Goal: Task Accomplishment & Management: Complete application form

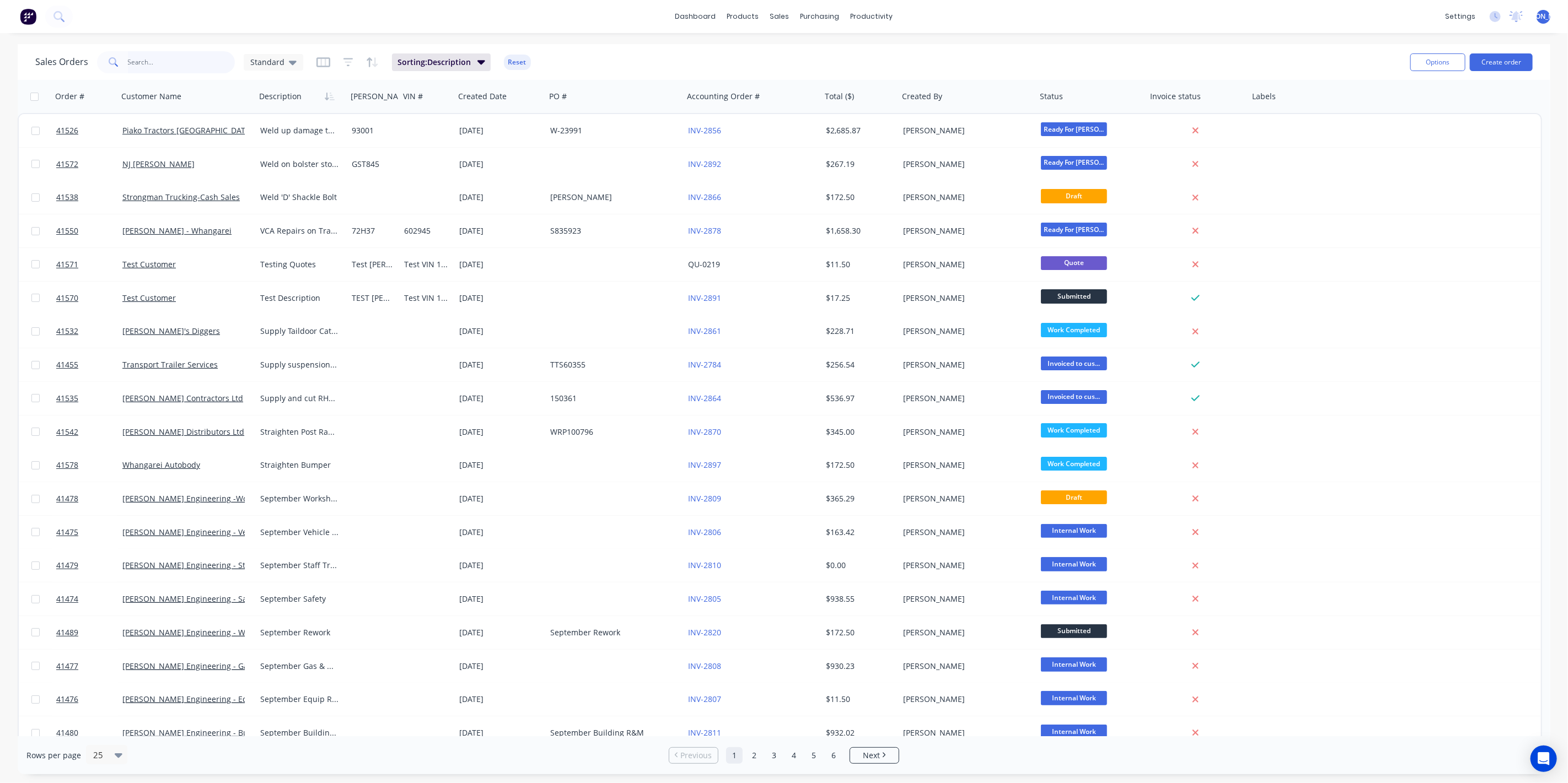
click at [180, 65] on input "text" at bounding box center [182, 62] width 107 height 22
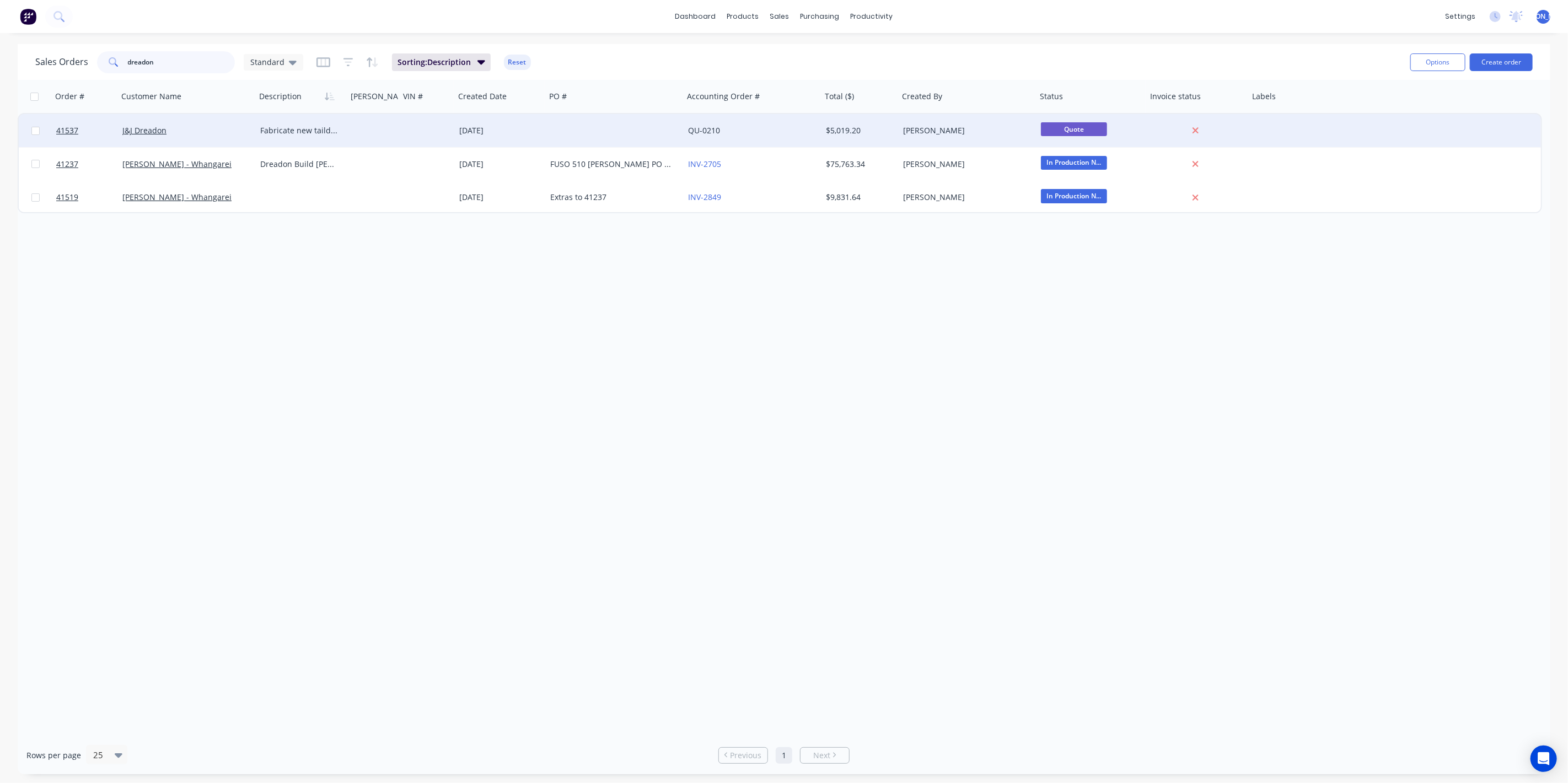
type input "dreadon"
click at [198, 133] on div "J&J Dreadon" at bounding box center [183, 130] width 122 height 11
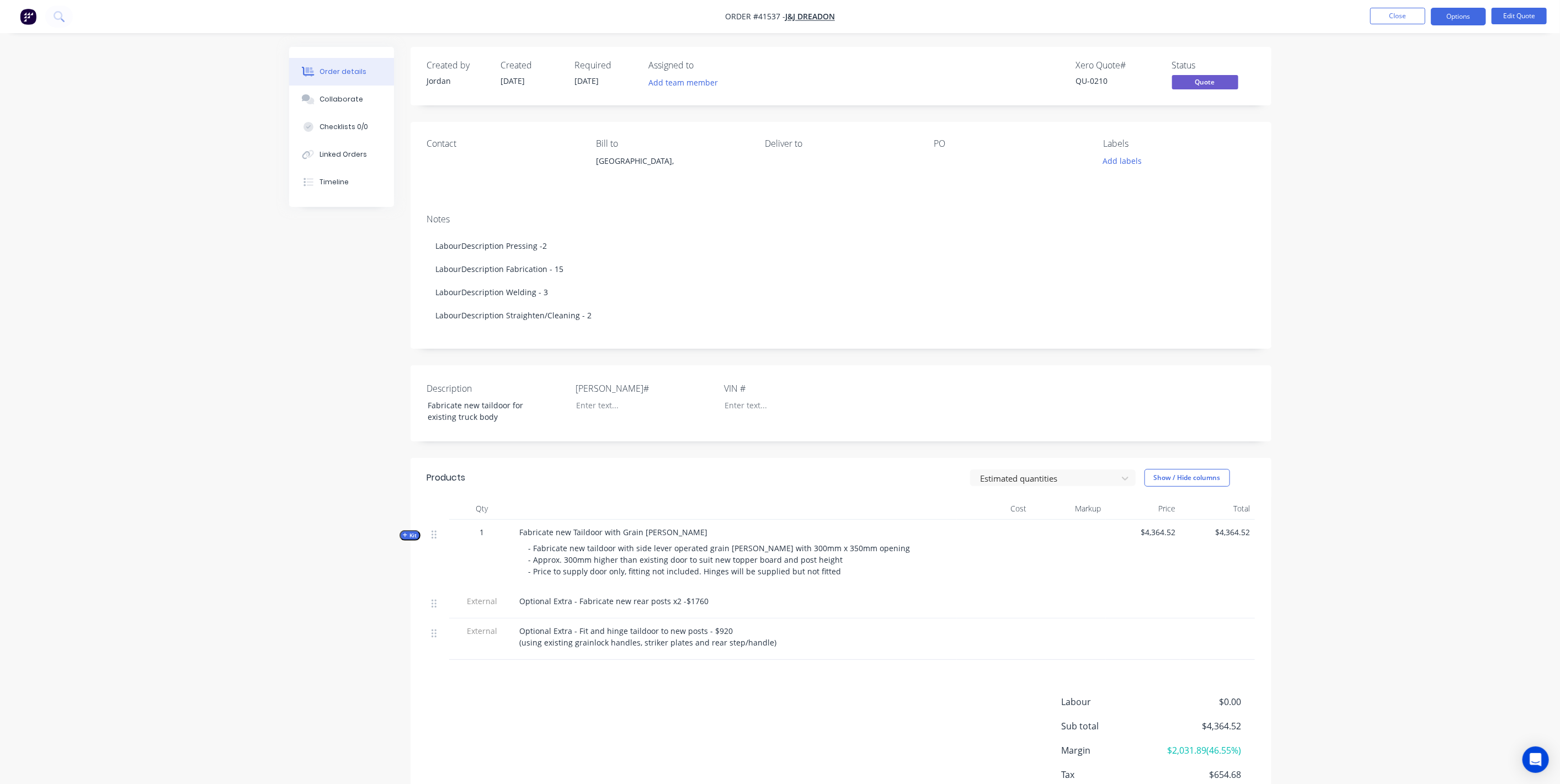
click at [404, 538] on icon "button" at bounding box center [405, 535] width 5 height 6
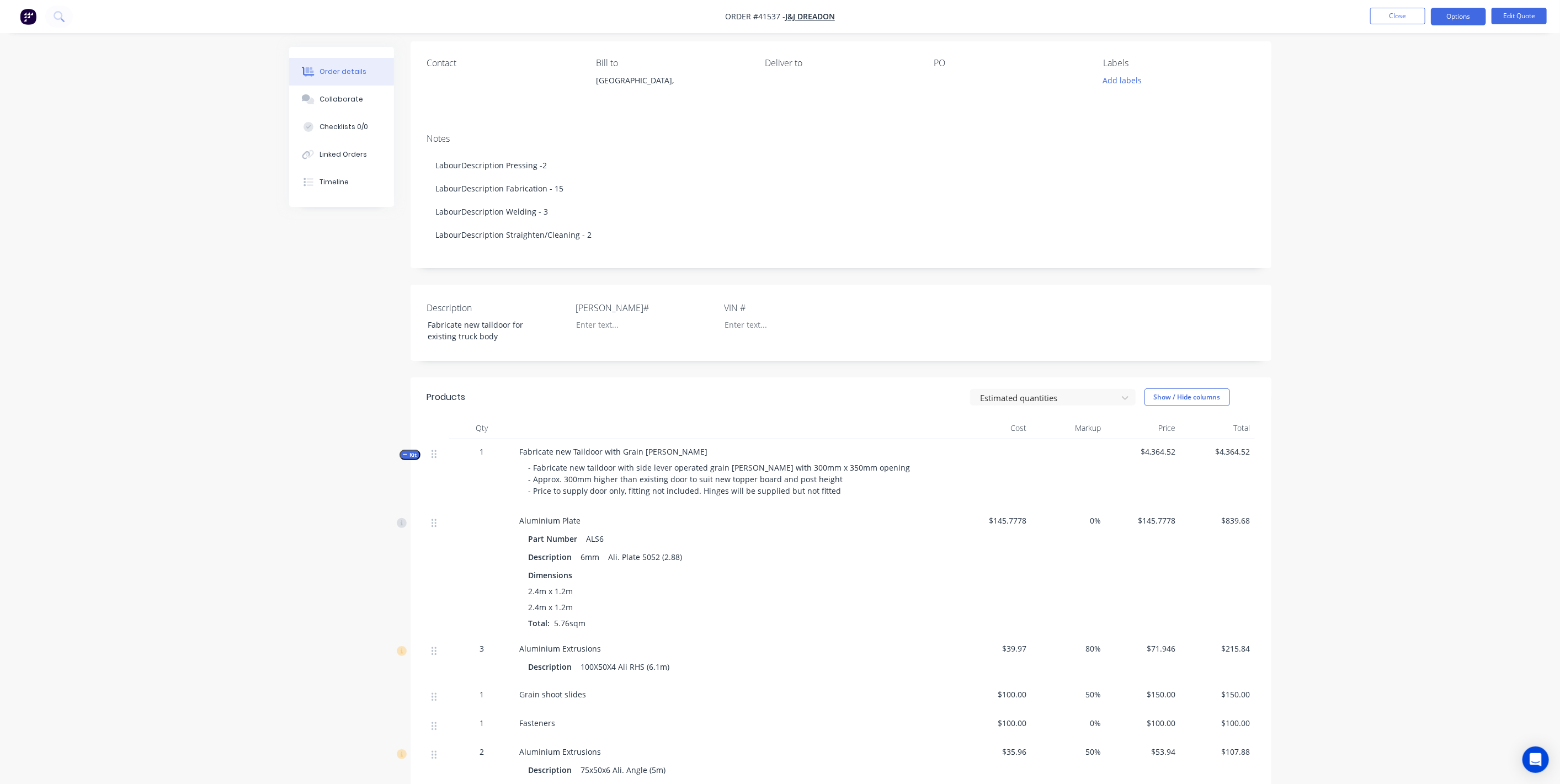
scroll to position [102, 0]
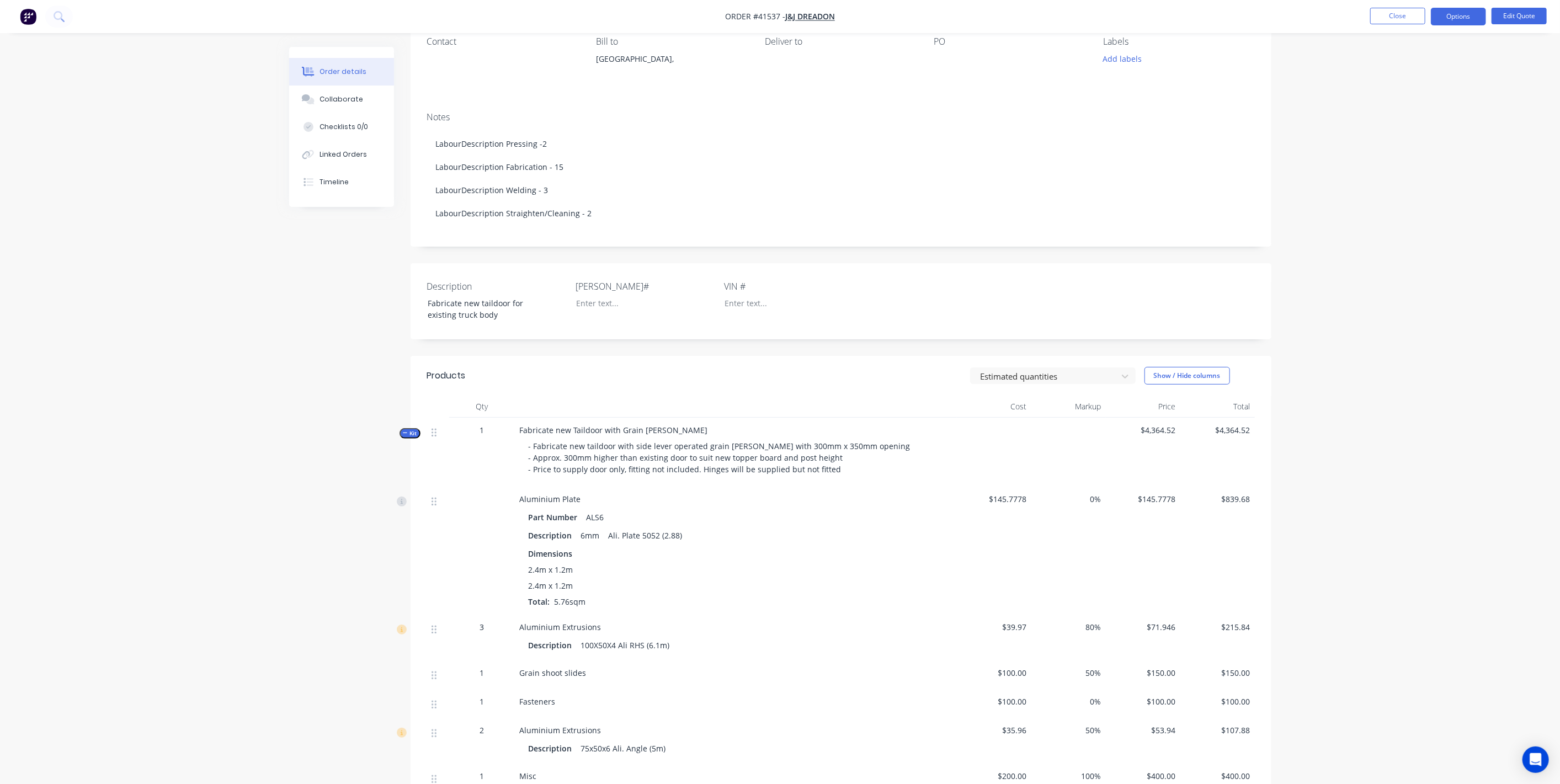
click at [404, 436] on icon "button" at bounding box center [405, 432] width 5 height 6
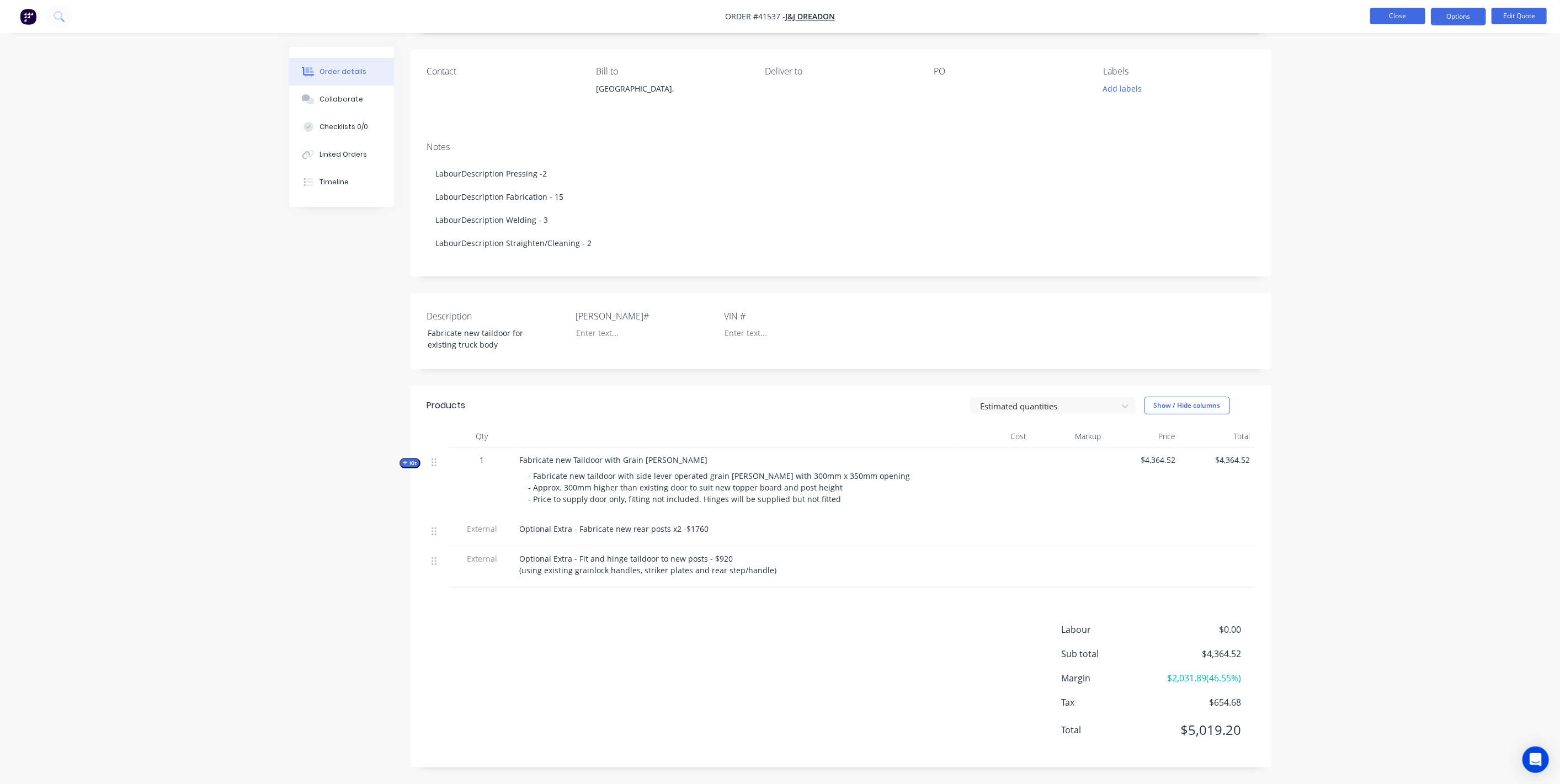
click at [1387, 13] on button "Close" at bounding box center [1397, 16] width 55 height 17
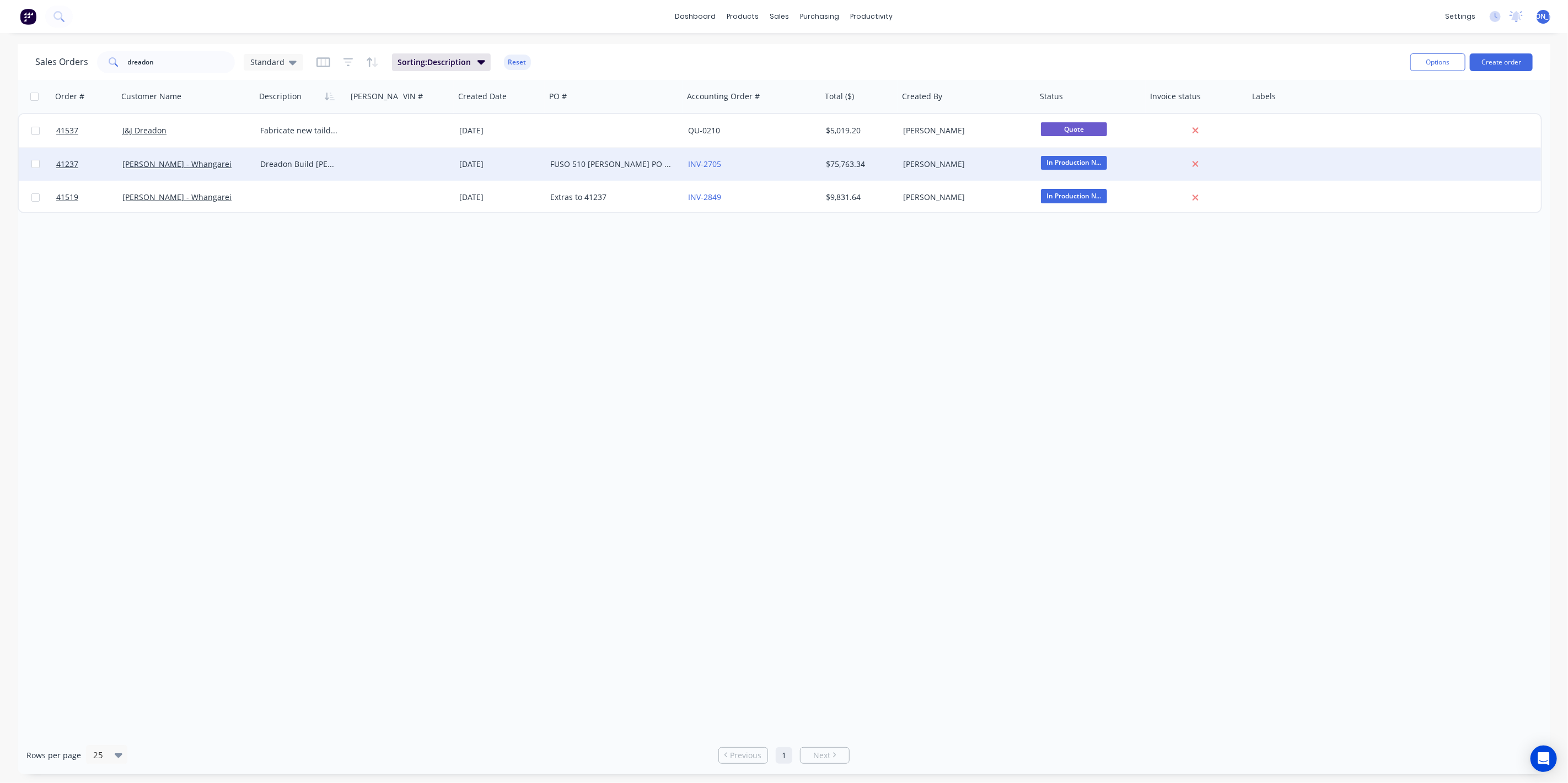
click at [234, 170] on div "[PERSON_NAME] - Whangarei" at bounding box center [186, 164] width 138 height 33
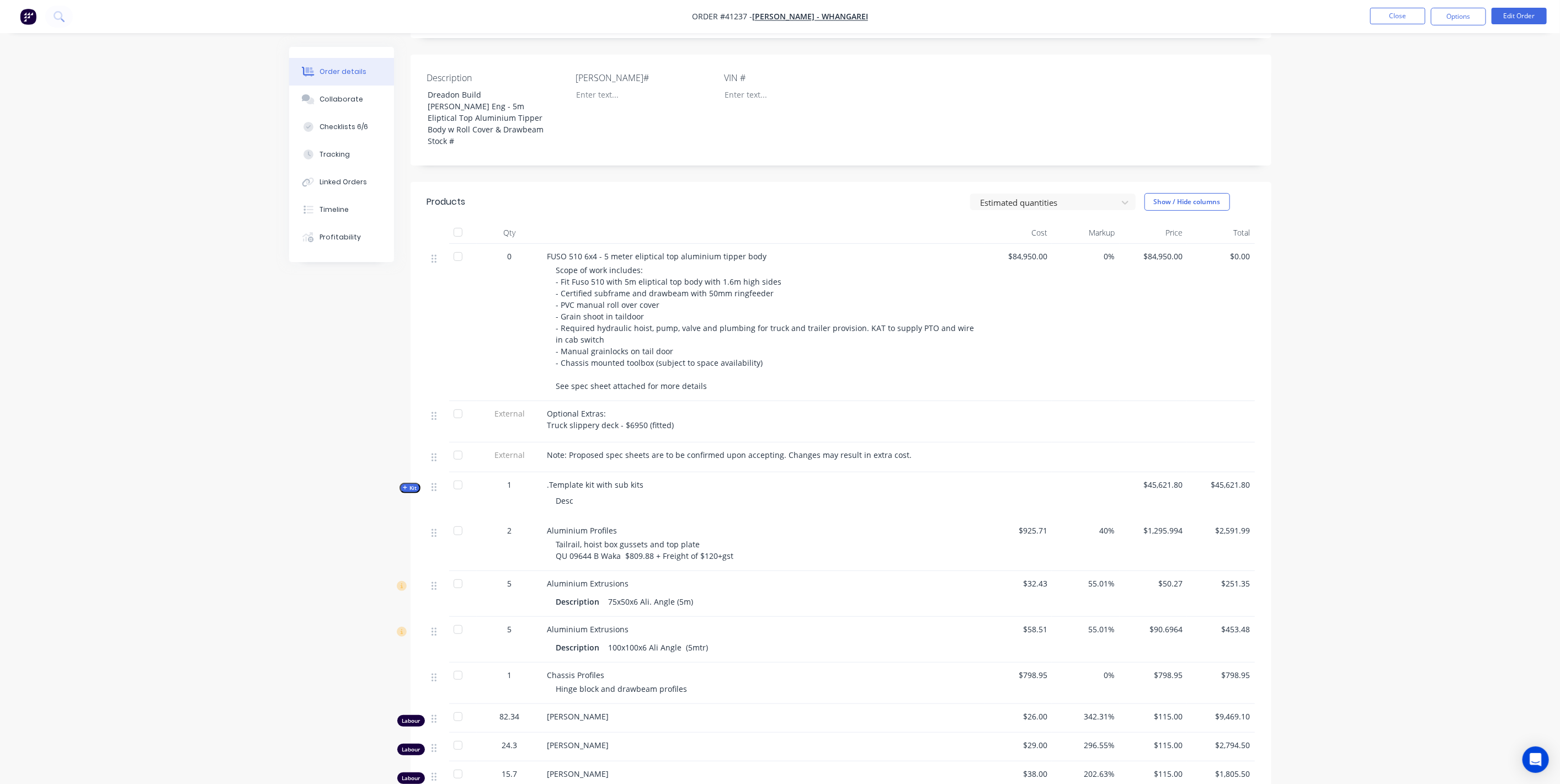
scroll to position [306, 0]
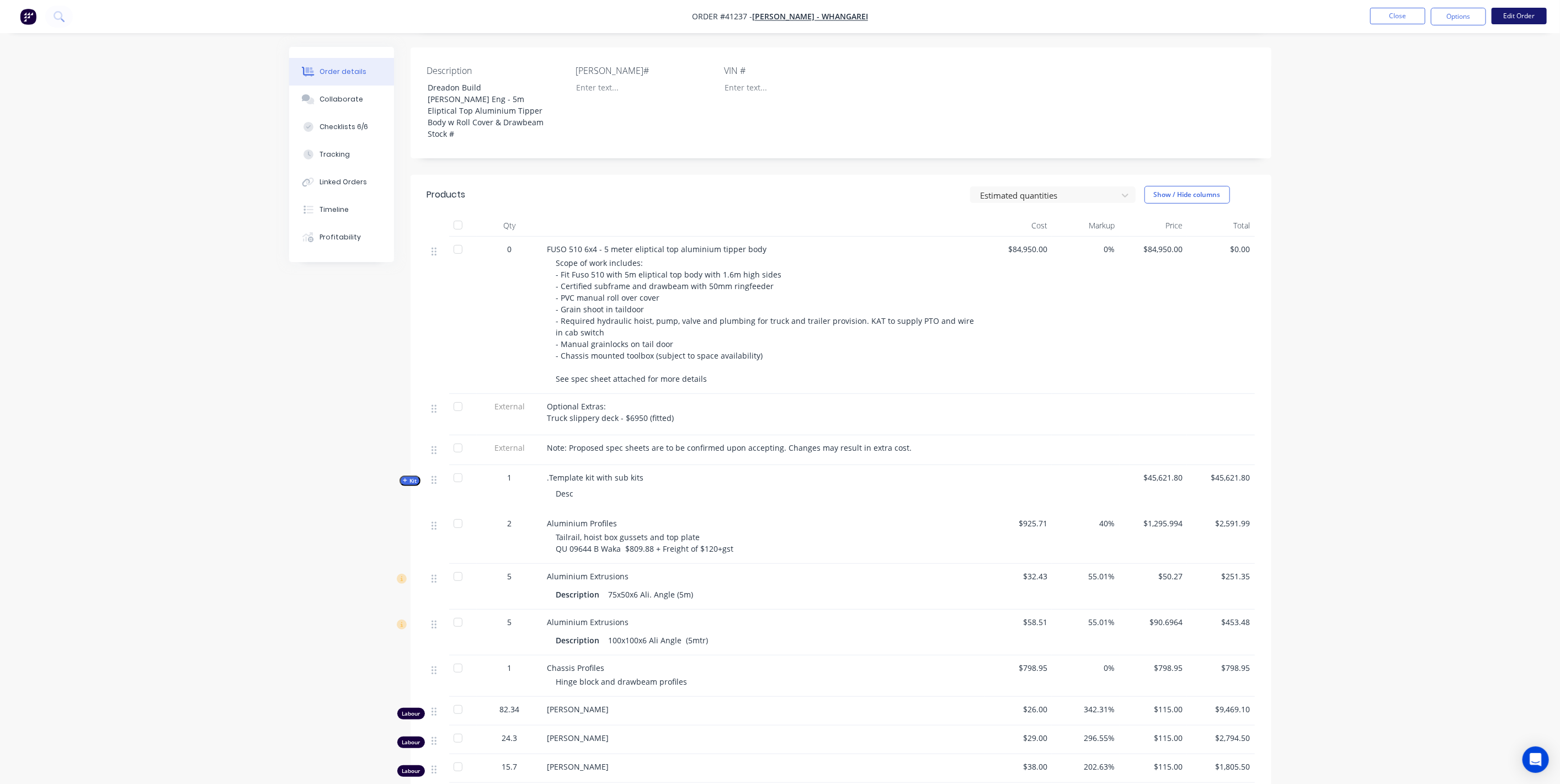
click at [1533, 18] on button "Edit Order" at bounding box center [1518, 16] width 55 height 17
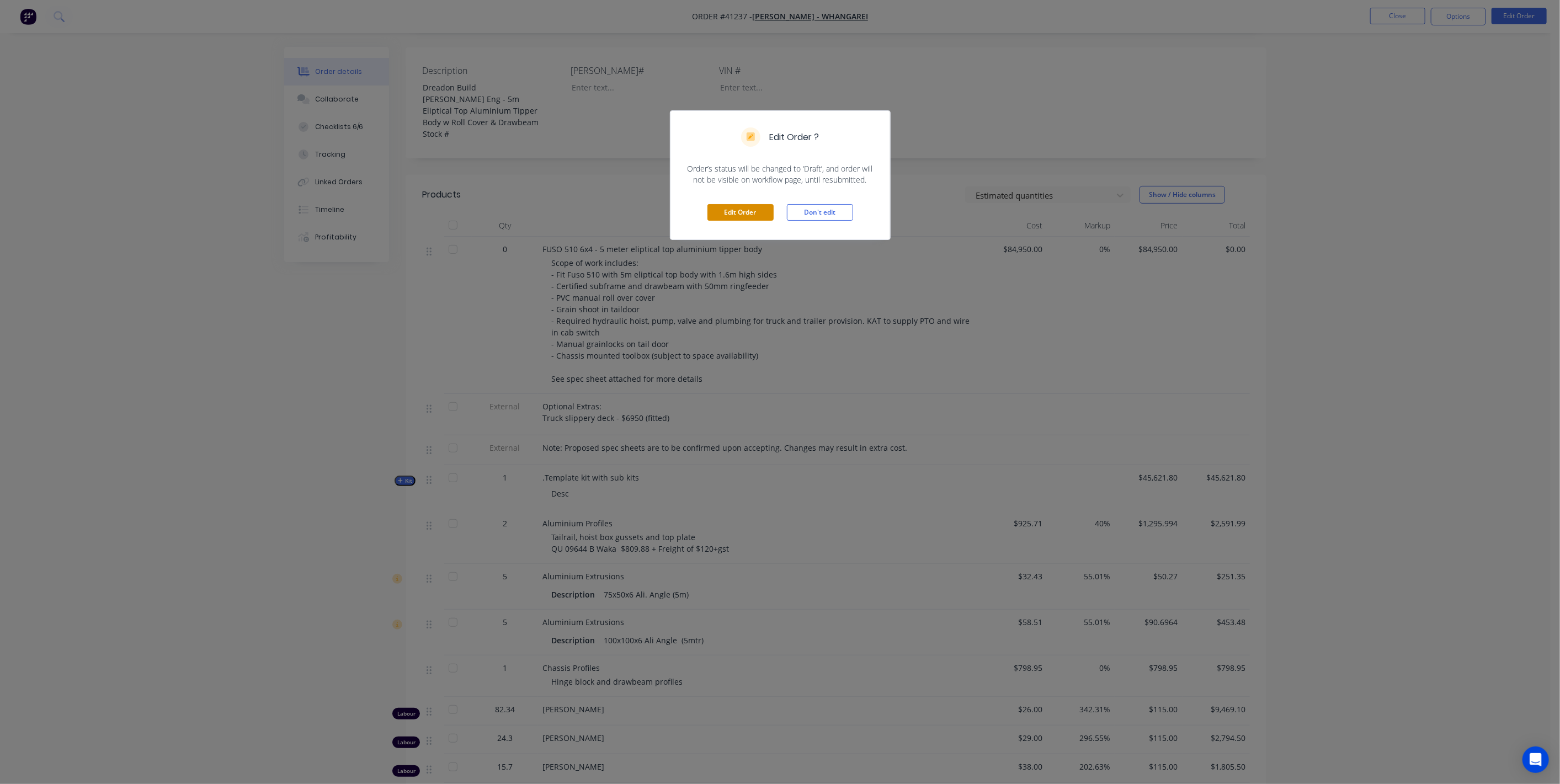
click at [751, 211] on button "Edit Order" at bounding box center [740, 212] width 66 height 17
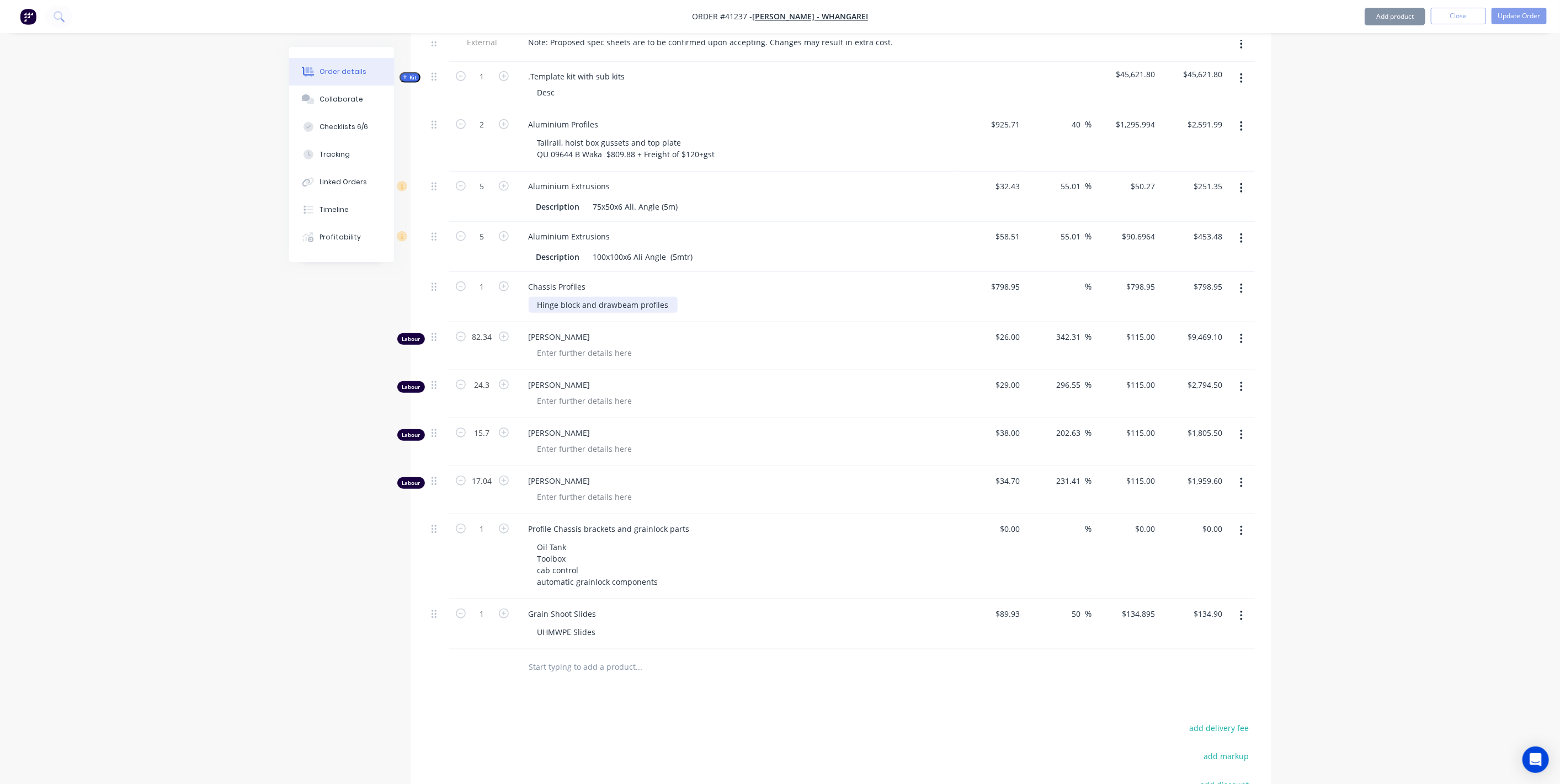
scroll to position [625, 0]
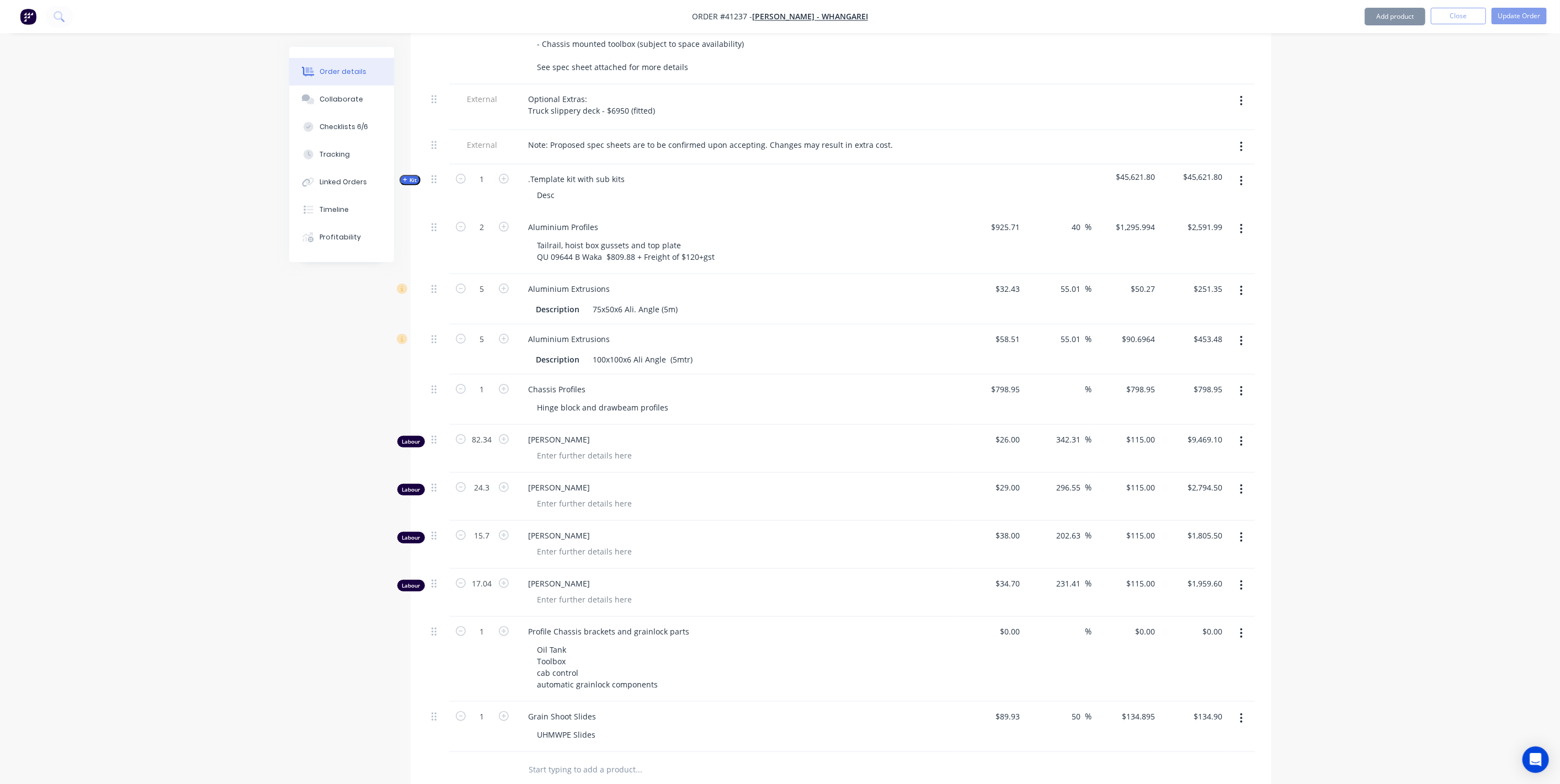
click at [409, 184] on span "Kit" at bounding box center [410, 180] width 14 height 8
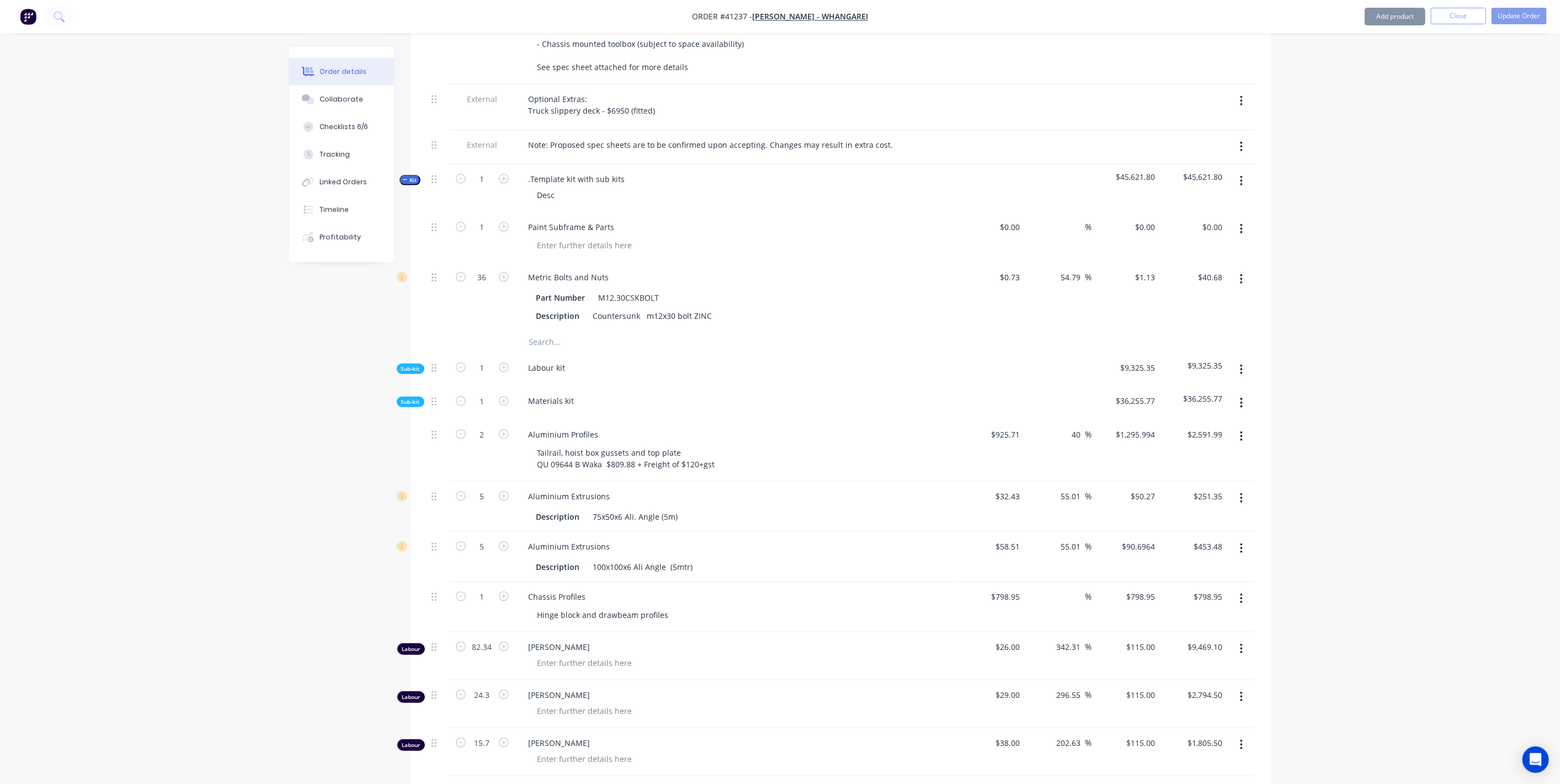
click at [409, 184] on span "Kit" at bounding box center [410, 180] width 14 height 8
type input "$0.73"
type input "54.79"
type input "$1.13"
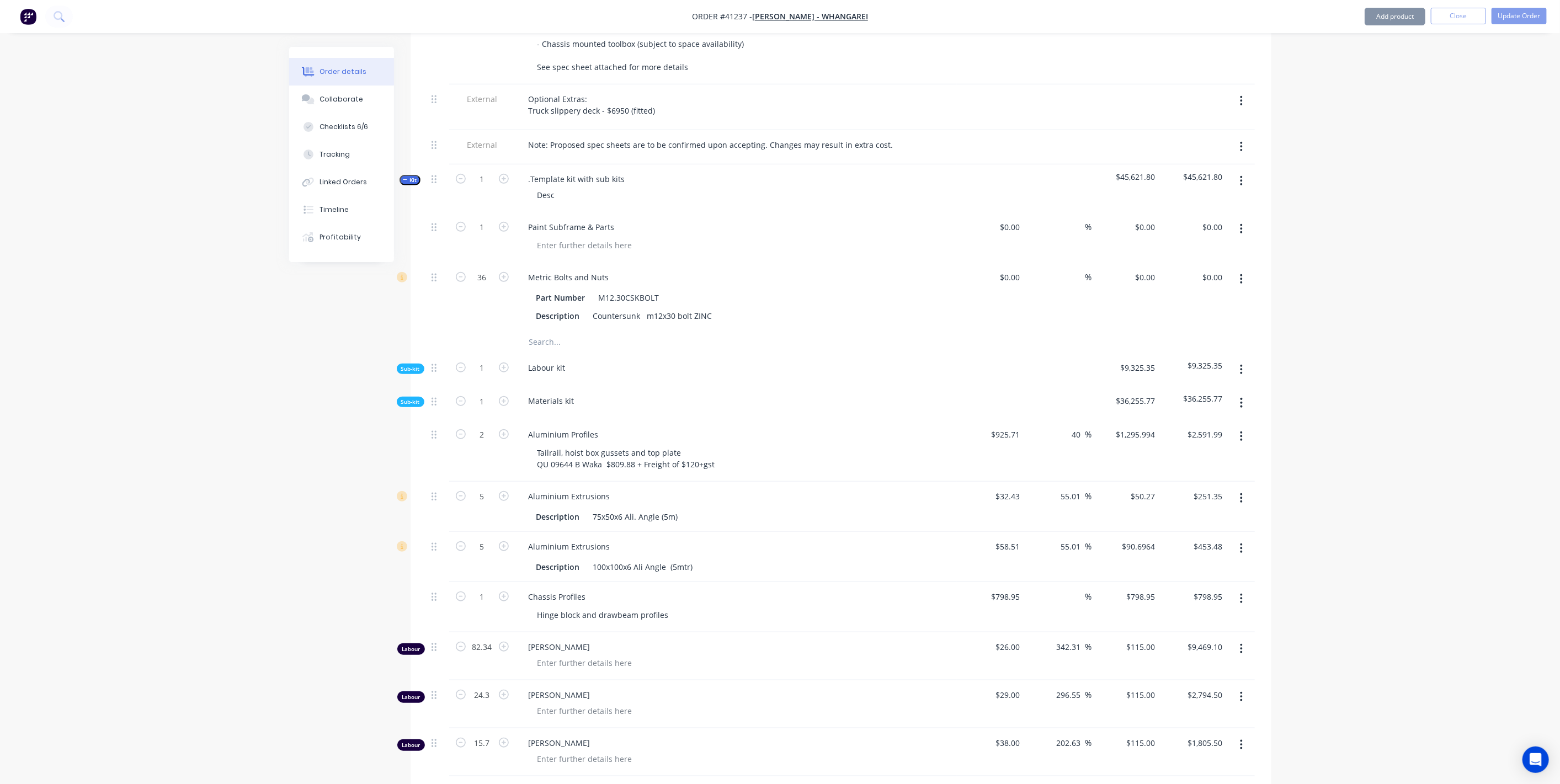
type input "$40.68"
click at [409, 184] on span "Kit" at bounding box center [410, 180] width 14 height 8
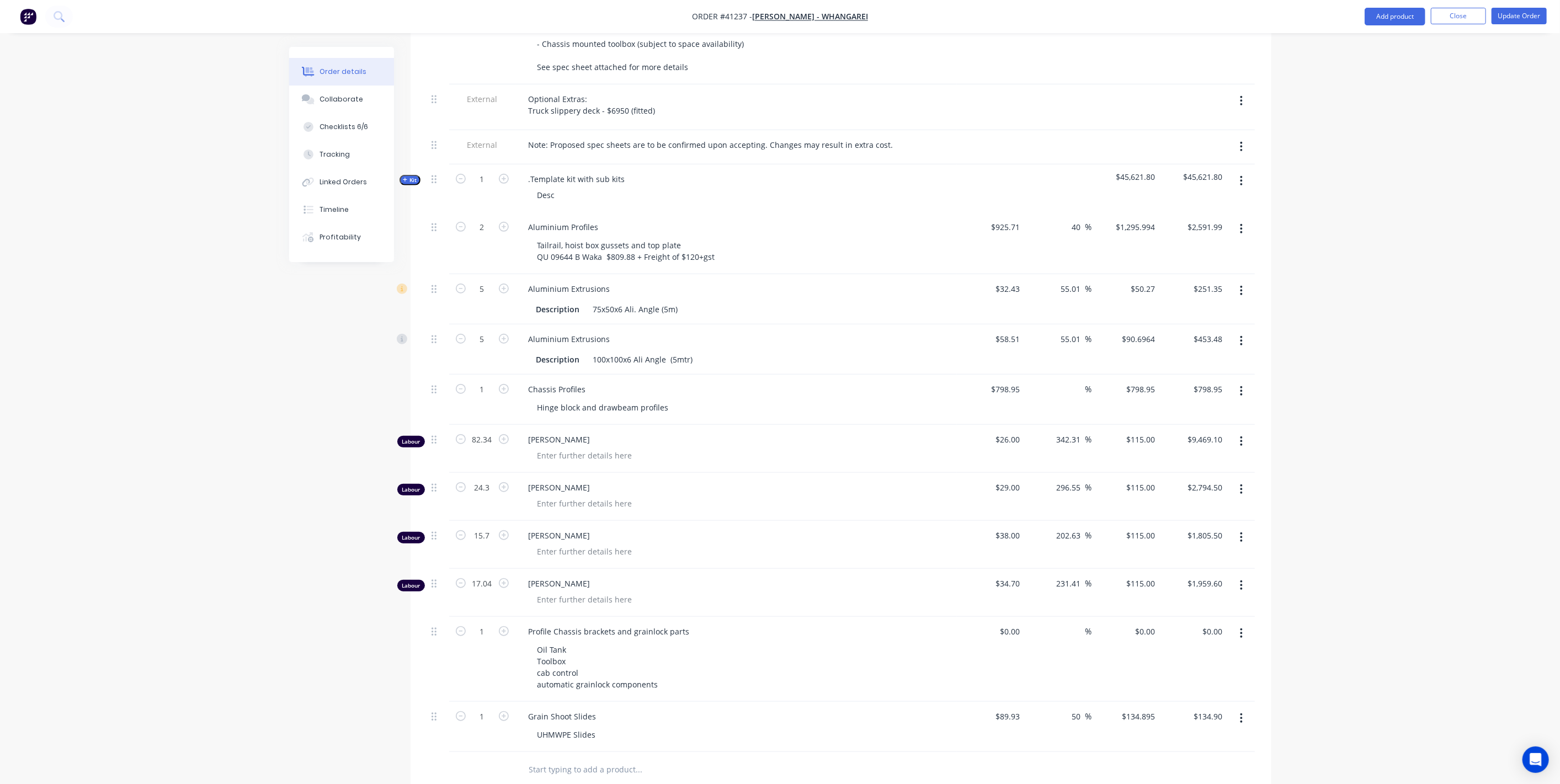
click at [409, 184] on span "Kit" at bounding box center [410, 180] width 14 height 8
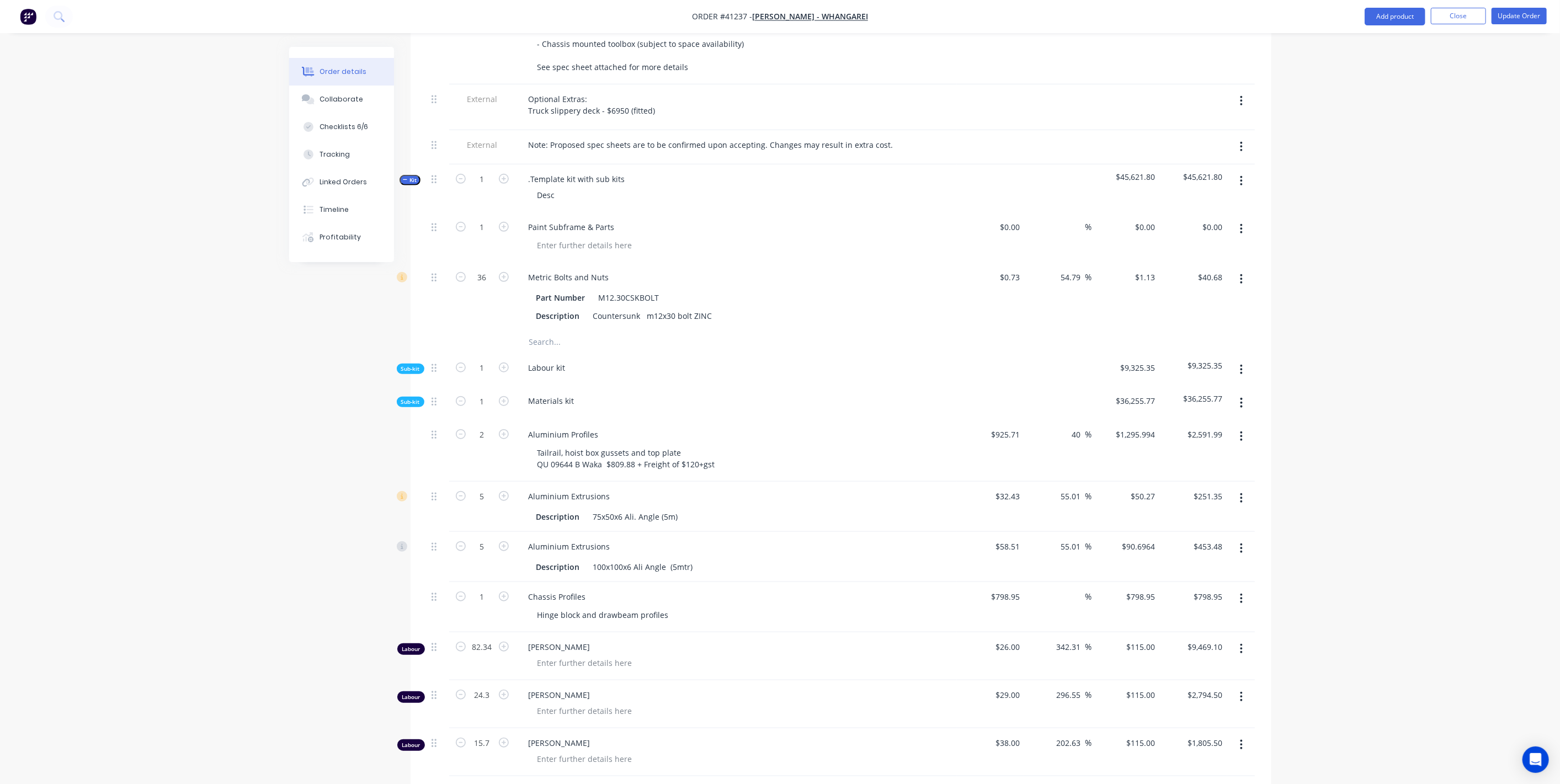
click at [410, 184] on span "Kit" at bounding box center [410, 180] width 14 height 8
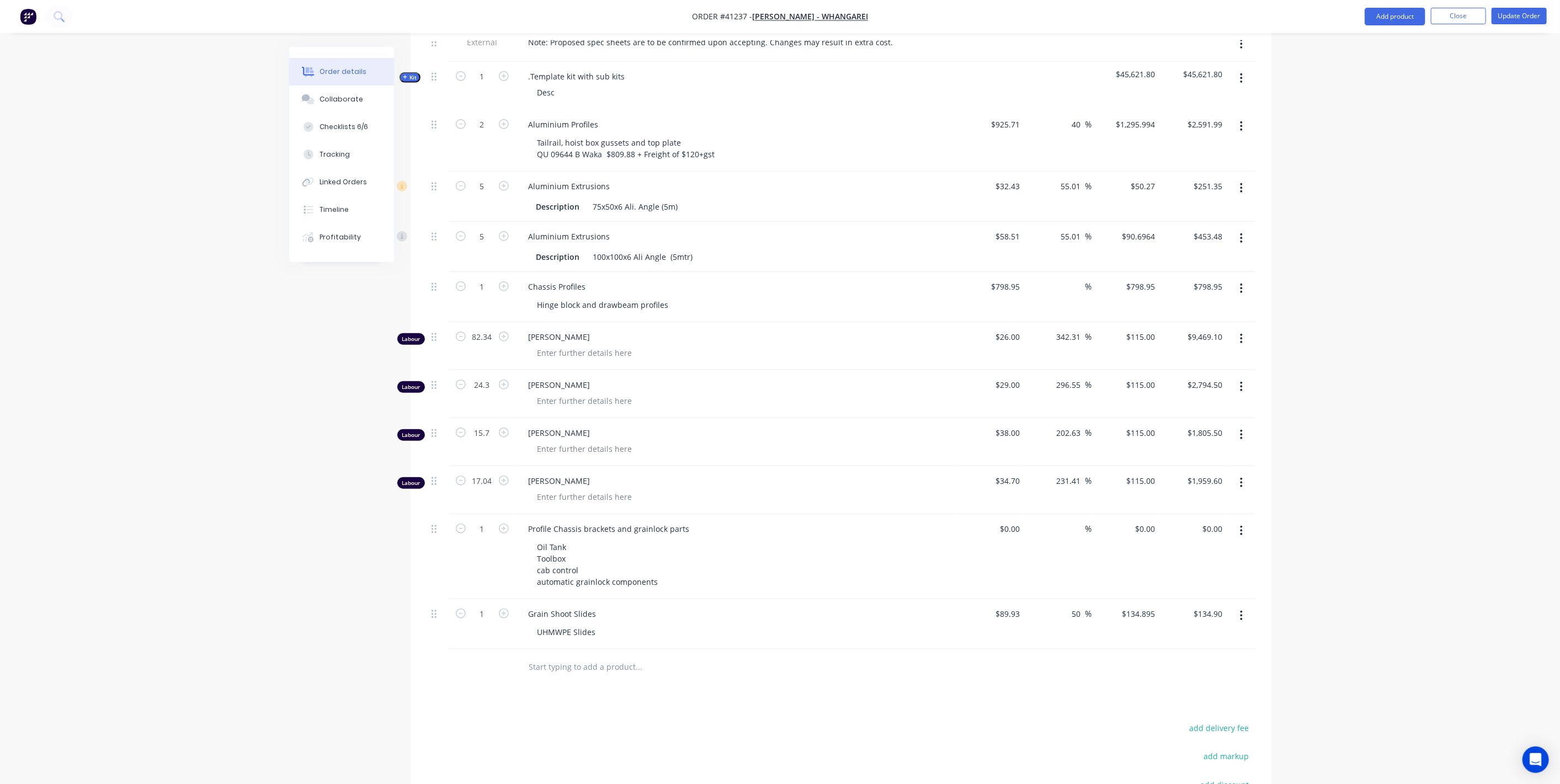
scroll to position [830, 0]
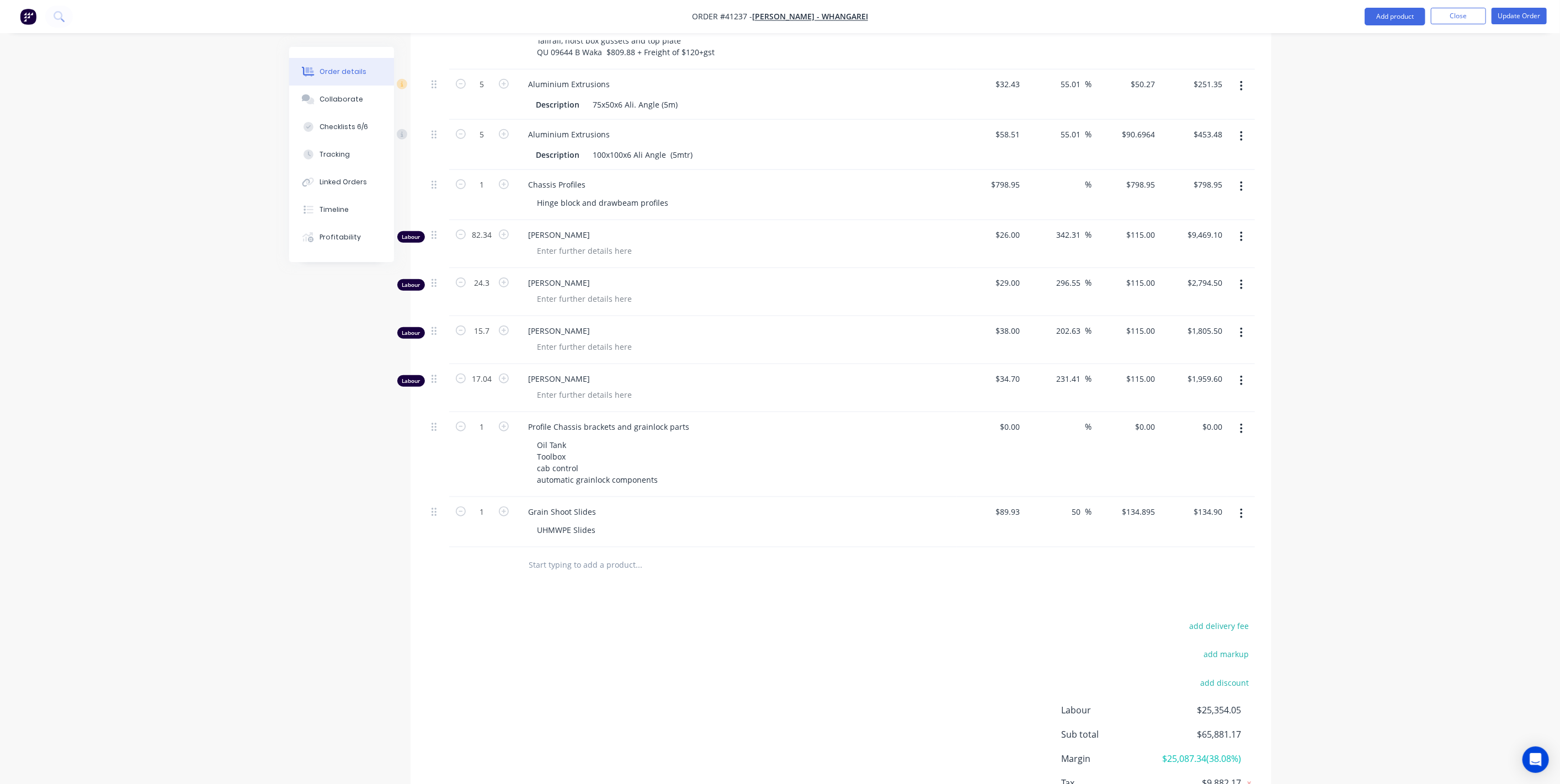
click at [554, 576] on input "text" at bounding box center [639, 565] width 221 height 22
type input "Machine Grain Shoot Slides"
click at [617, 617] on button "Add Machine Grain Shoot Slides to order" at bounding box center [698, 607] width 331 height 35
click at [1518, 15] on button "Update Order" at bounding box center [1518, 16] width 55 height 17
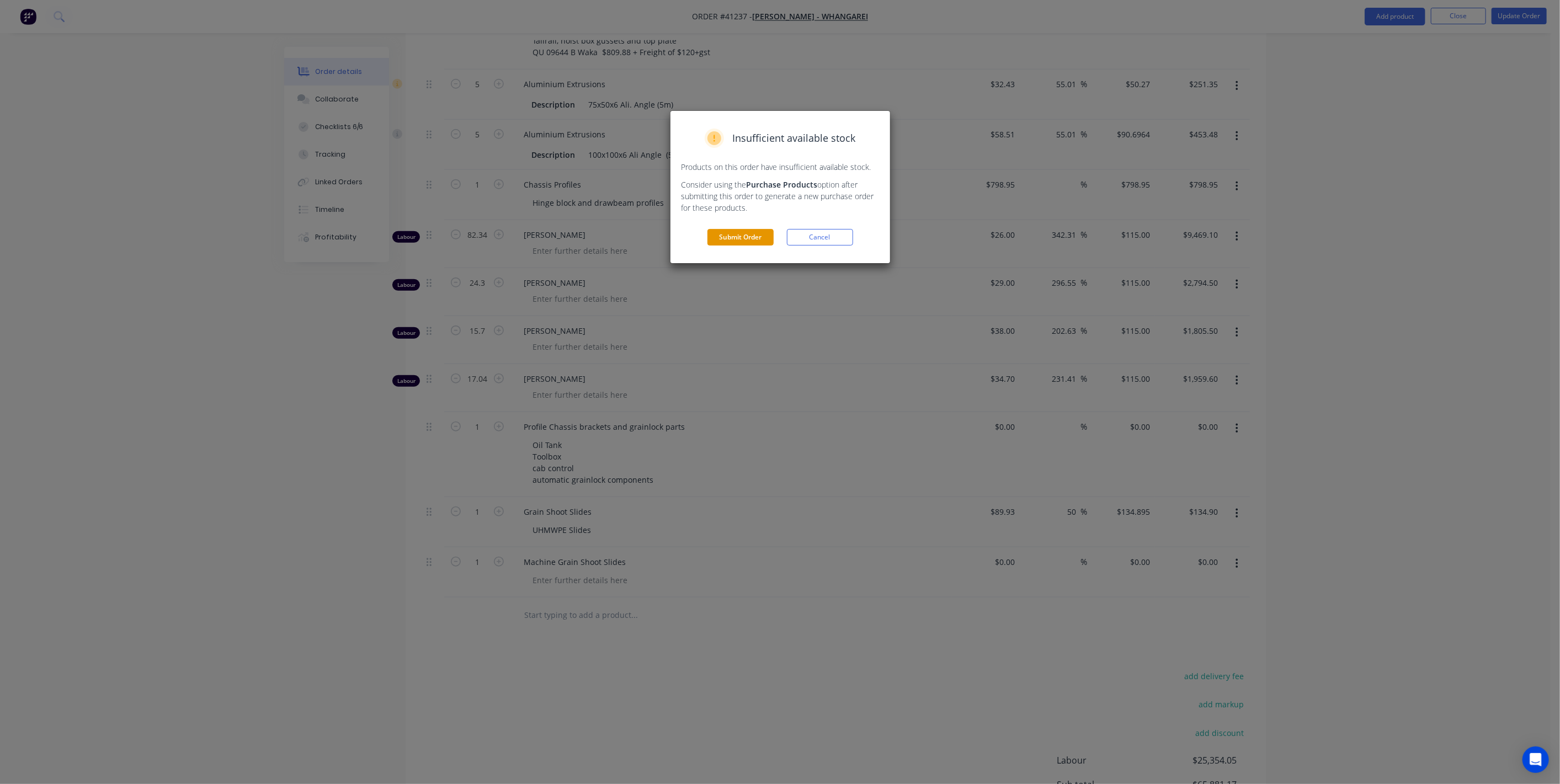
click at [744, 234] on button "Submit Order" at bounding box center [740, 237] width 66 height 17
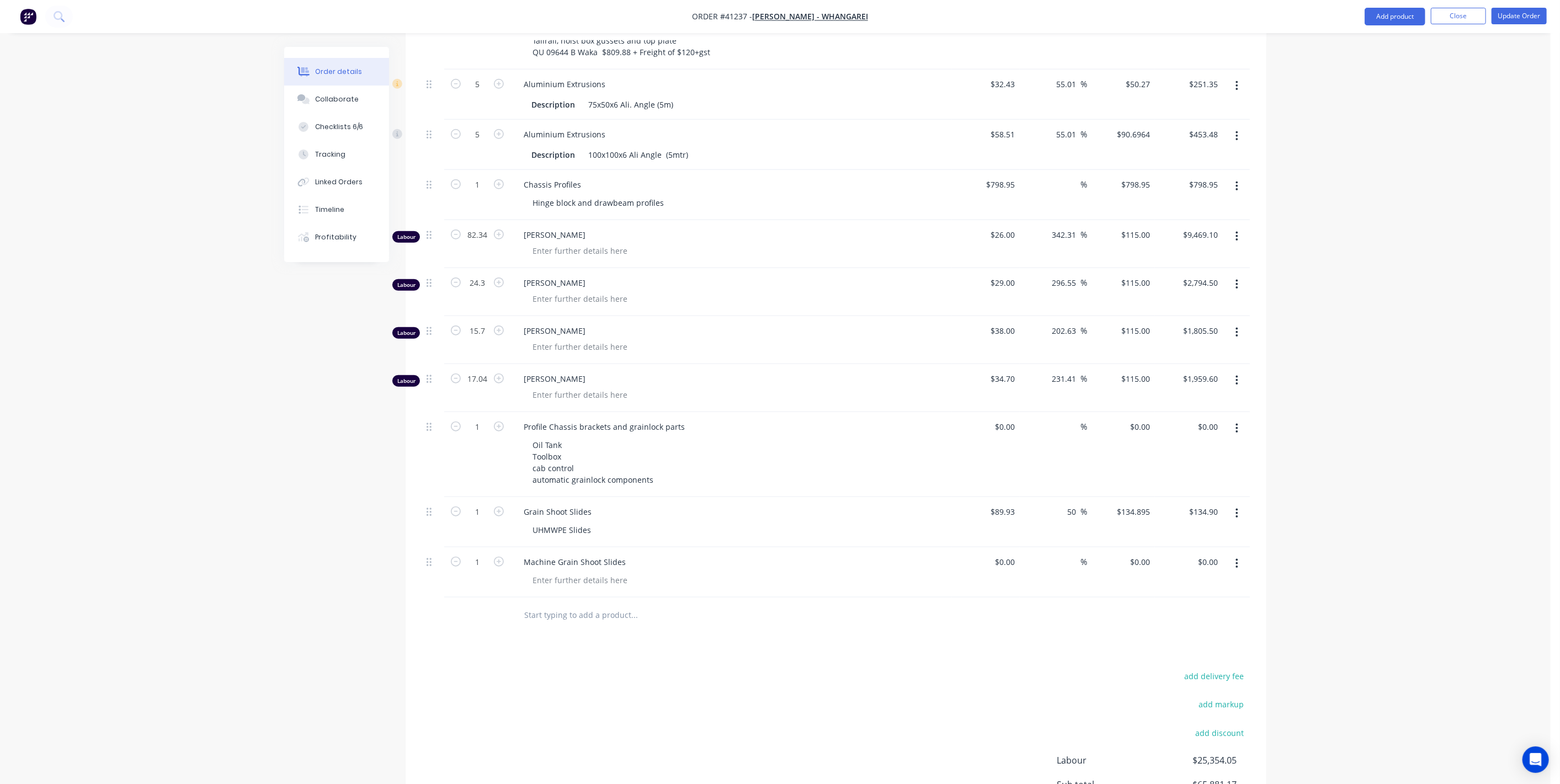
scroll to position [702, 0]
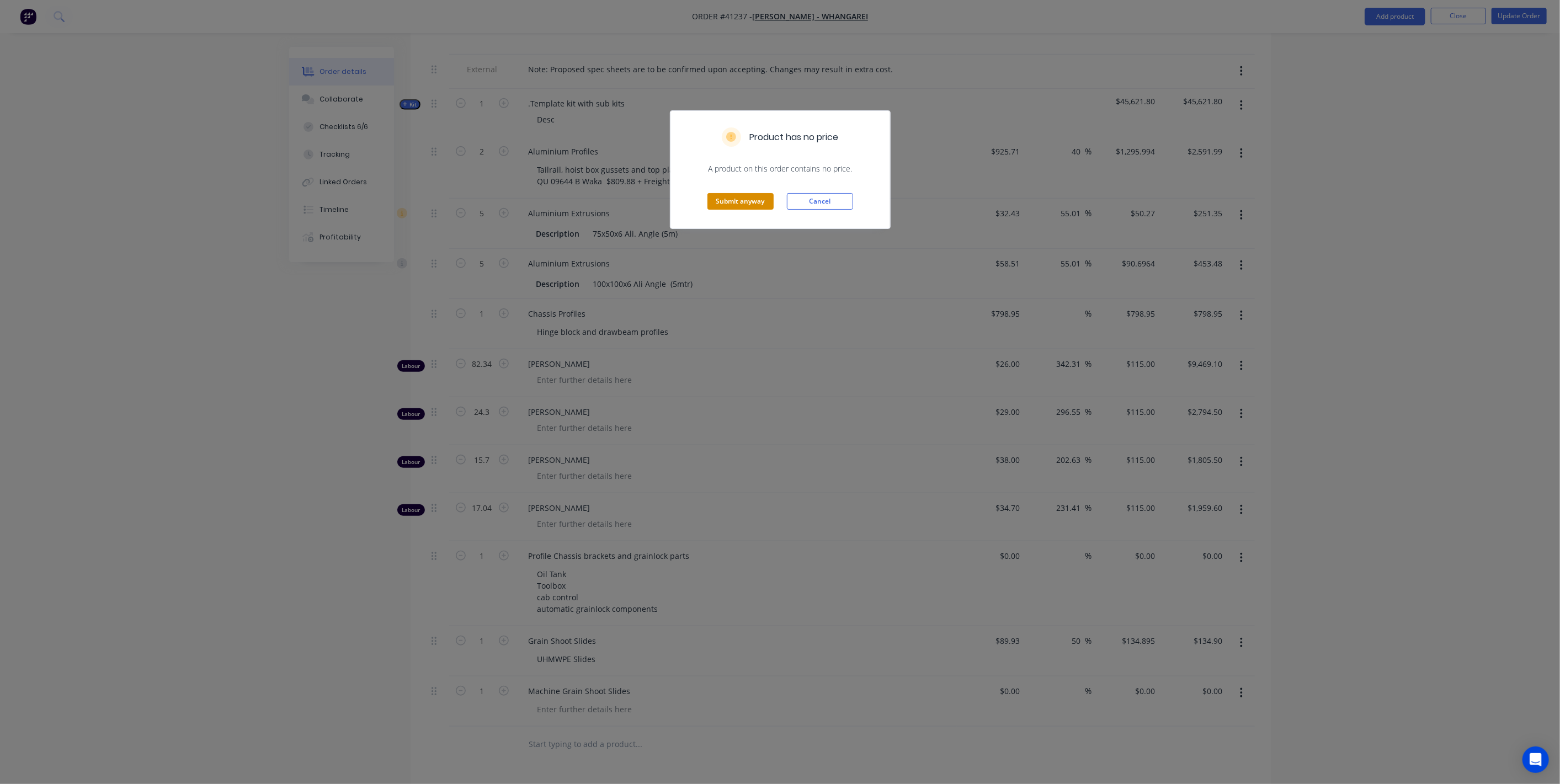
click at [750, 201] on button "Submit anyway" at bounding box center [740, 201] width 66 height 17
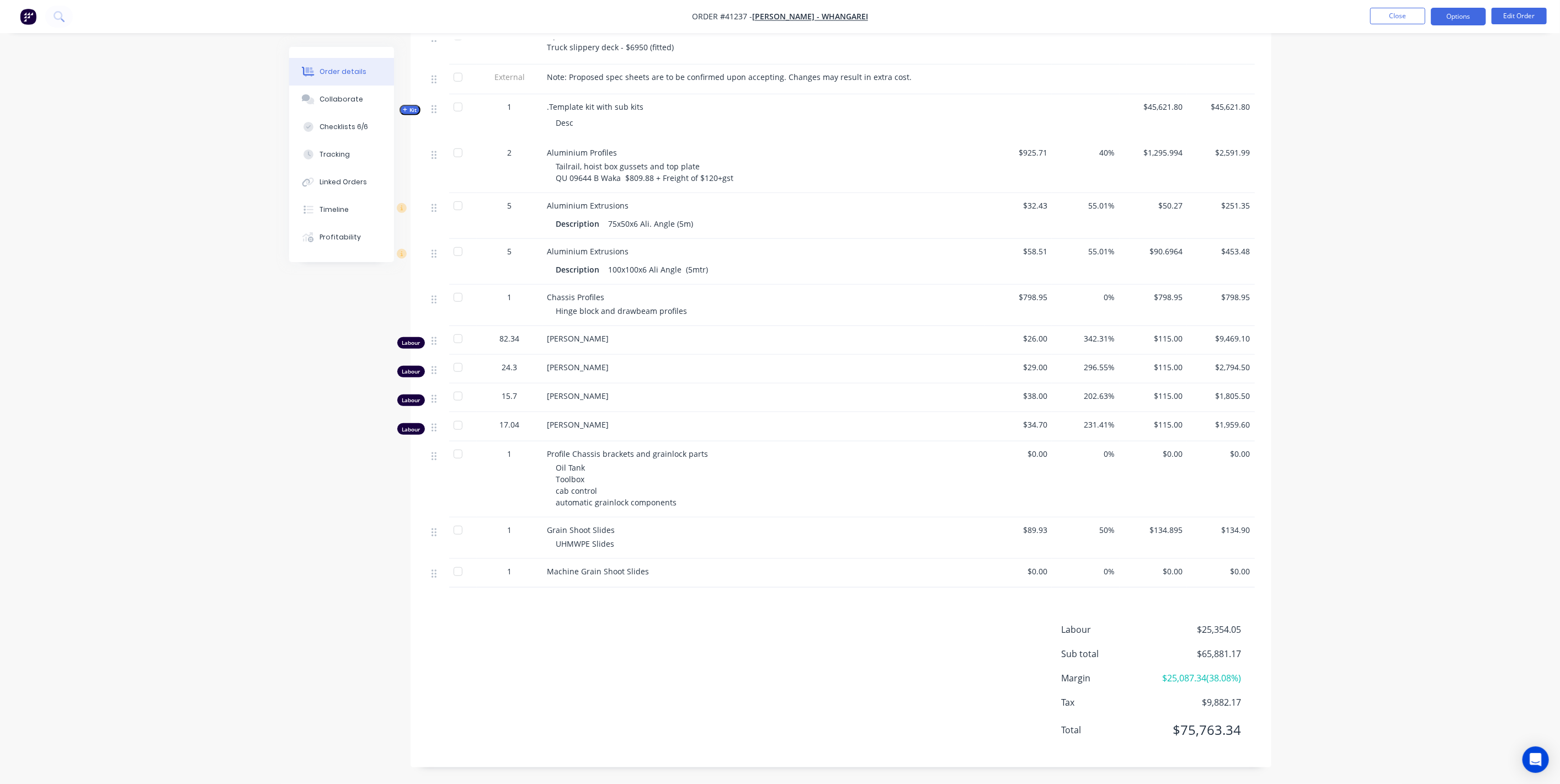
click at [1452, 18] on button "Options" at bounding box center [1458, 17] width 55 height 18
click at [1428, 198] on div "Purchase Products" at bounding box center [1425, 199] width 102 height 16
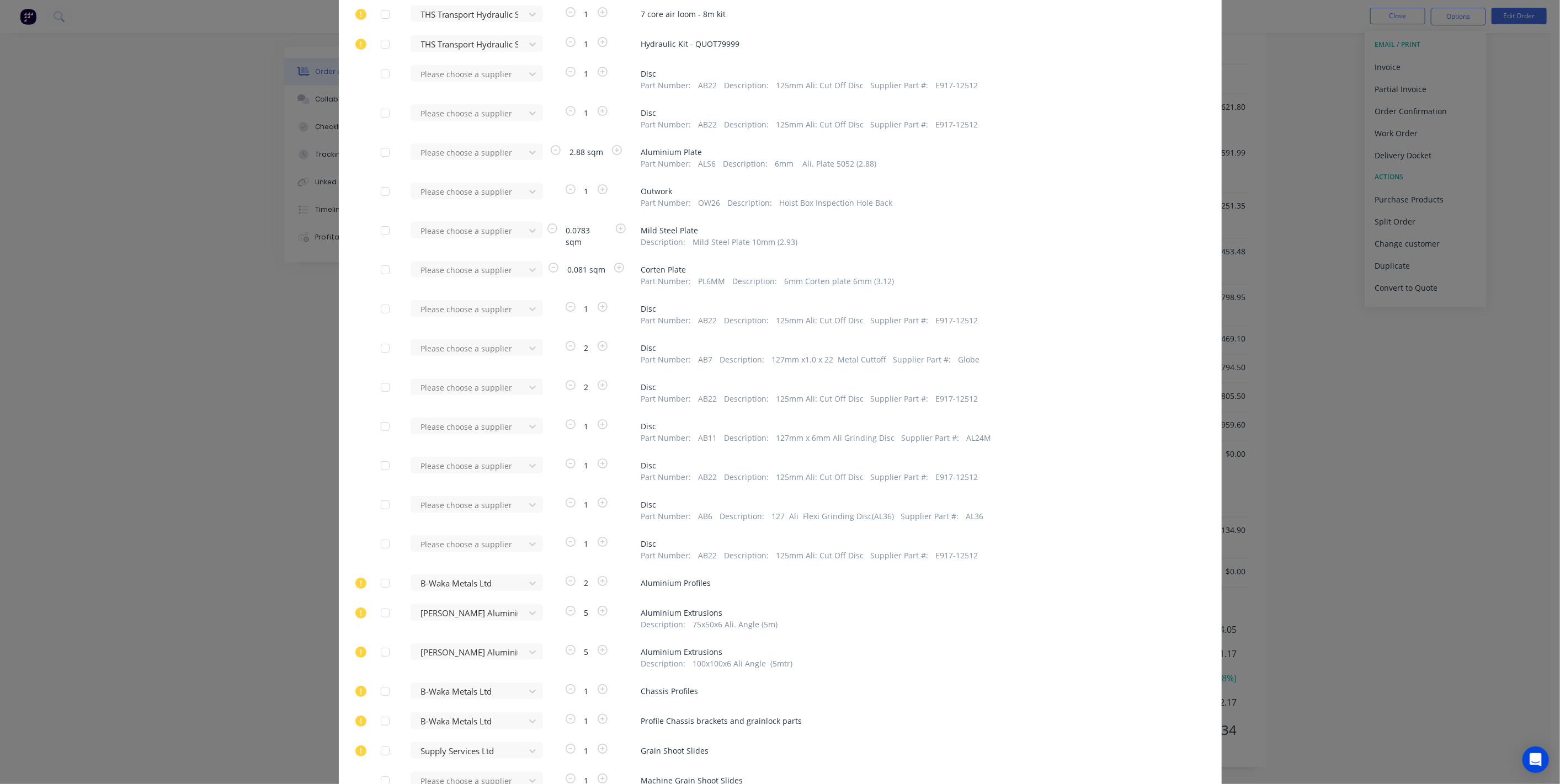
scroll to position [3834, 0]
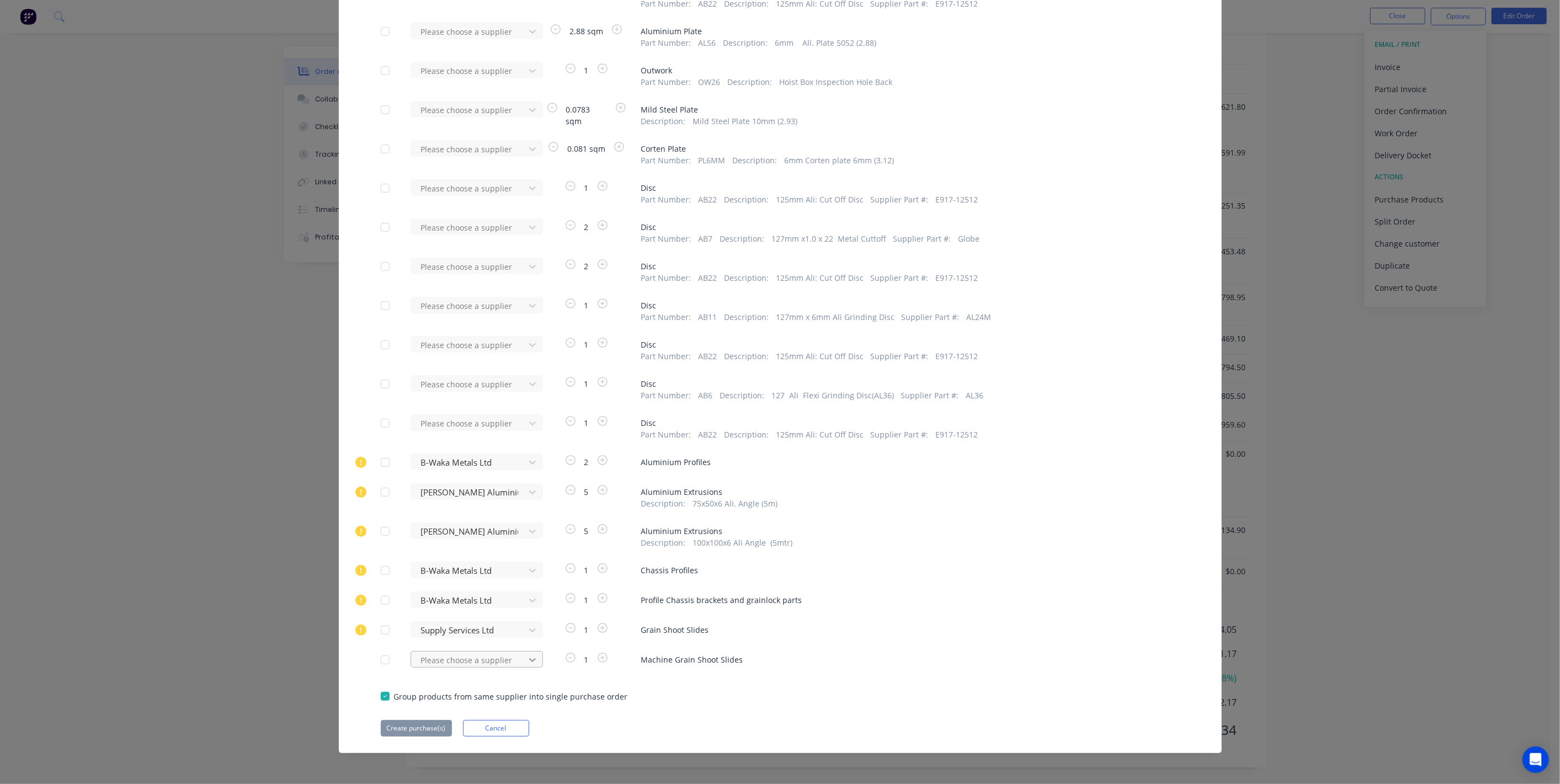
click at [532, 658] on div "Please choose a supplier" at bounding box center [472, 659] width 122 height 17
type input "p"
type input "general"
click at [484, 700] on div "General Precision Machining" at bounding box center [476, 700] width 132 height 20
click at [412, 724] on button "Create purchase(s)" at bounding box center [416, 728] width 71 height 17
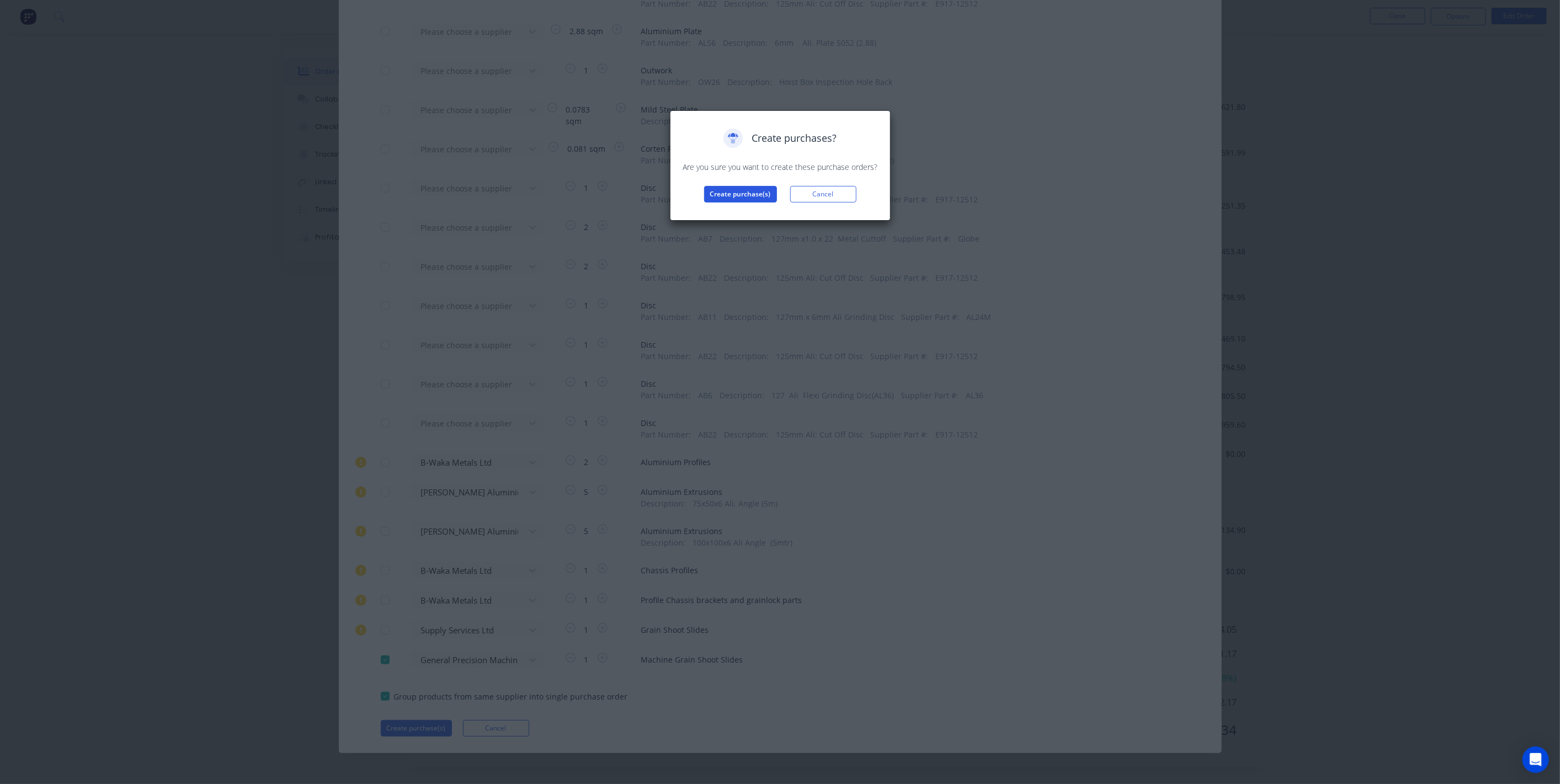
click at [750, 191] on button "Create purchase(s)" at bounding box center [740, 194] width 73 height 17
click at [754, 219] on button "View purchase(s)" at bounding box center [740, 211] width 66 height 17
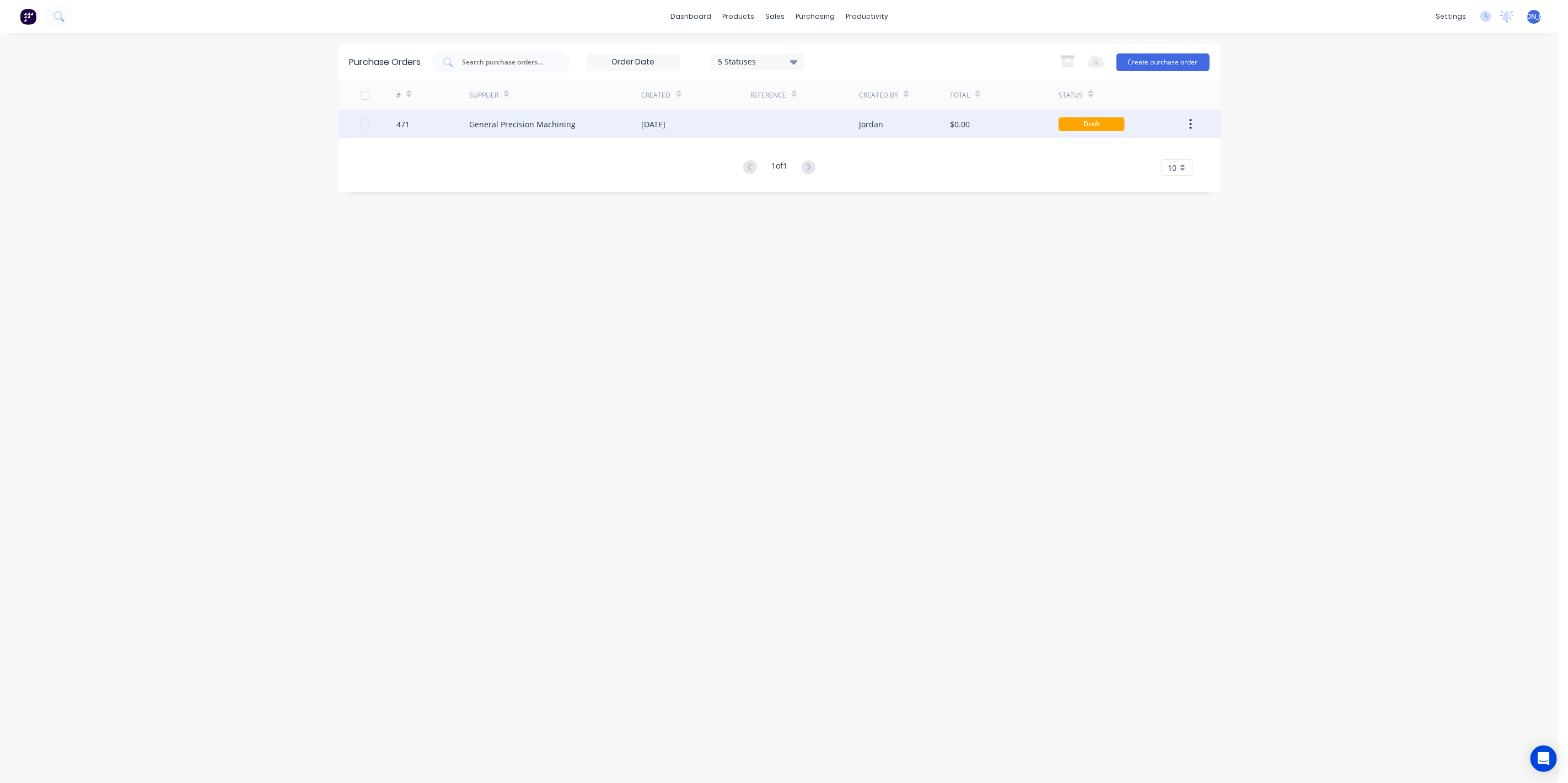
click at [596, 125] on div "General Precision Machining" at bounding box center [555, 124] width 173 height 27
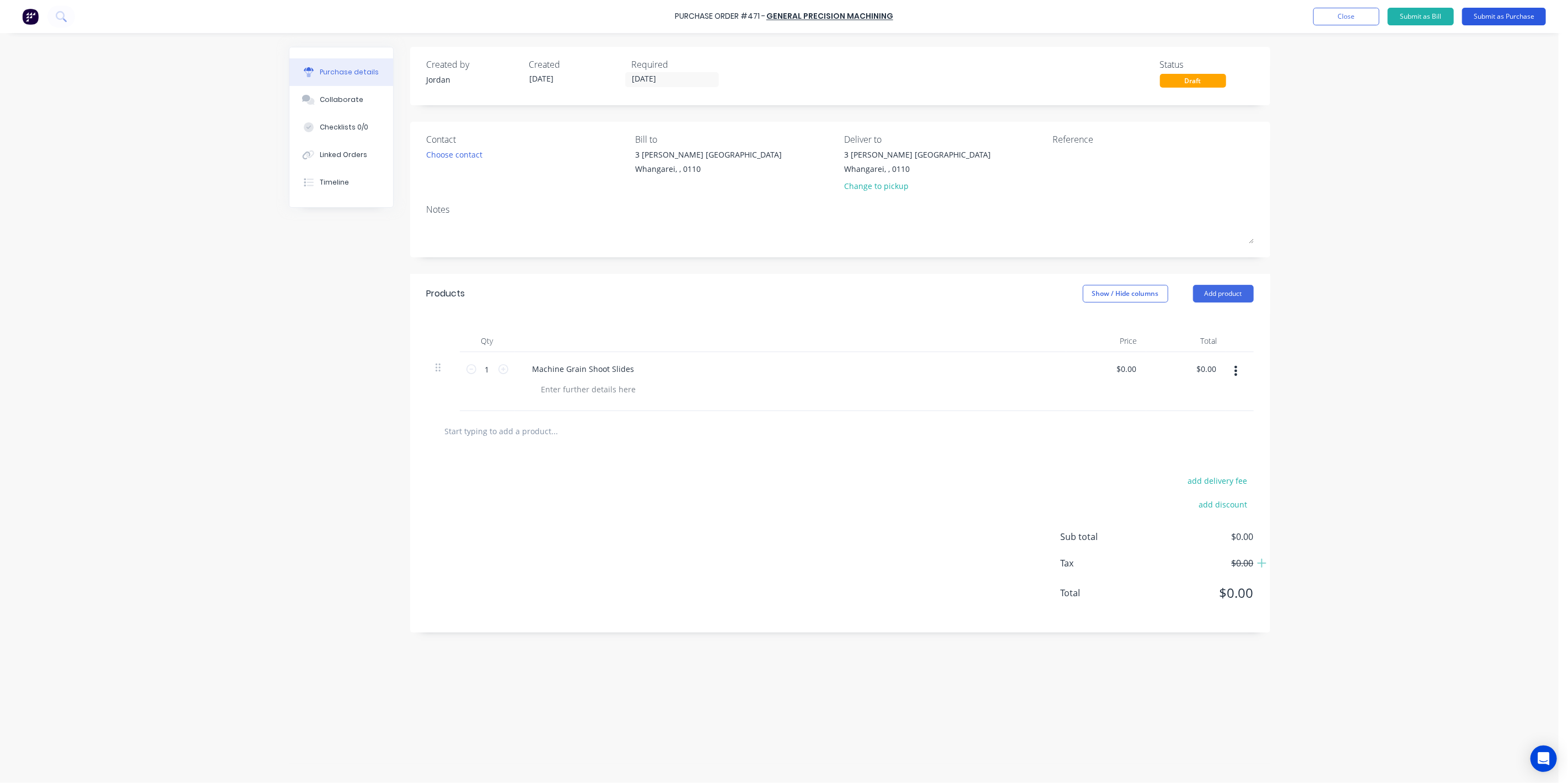
click at [1513, 18] on button "Submit as Purchase" at bounding box center [1503, 17] width 84 height 18
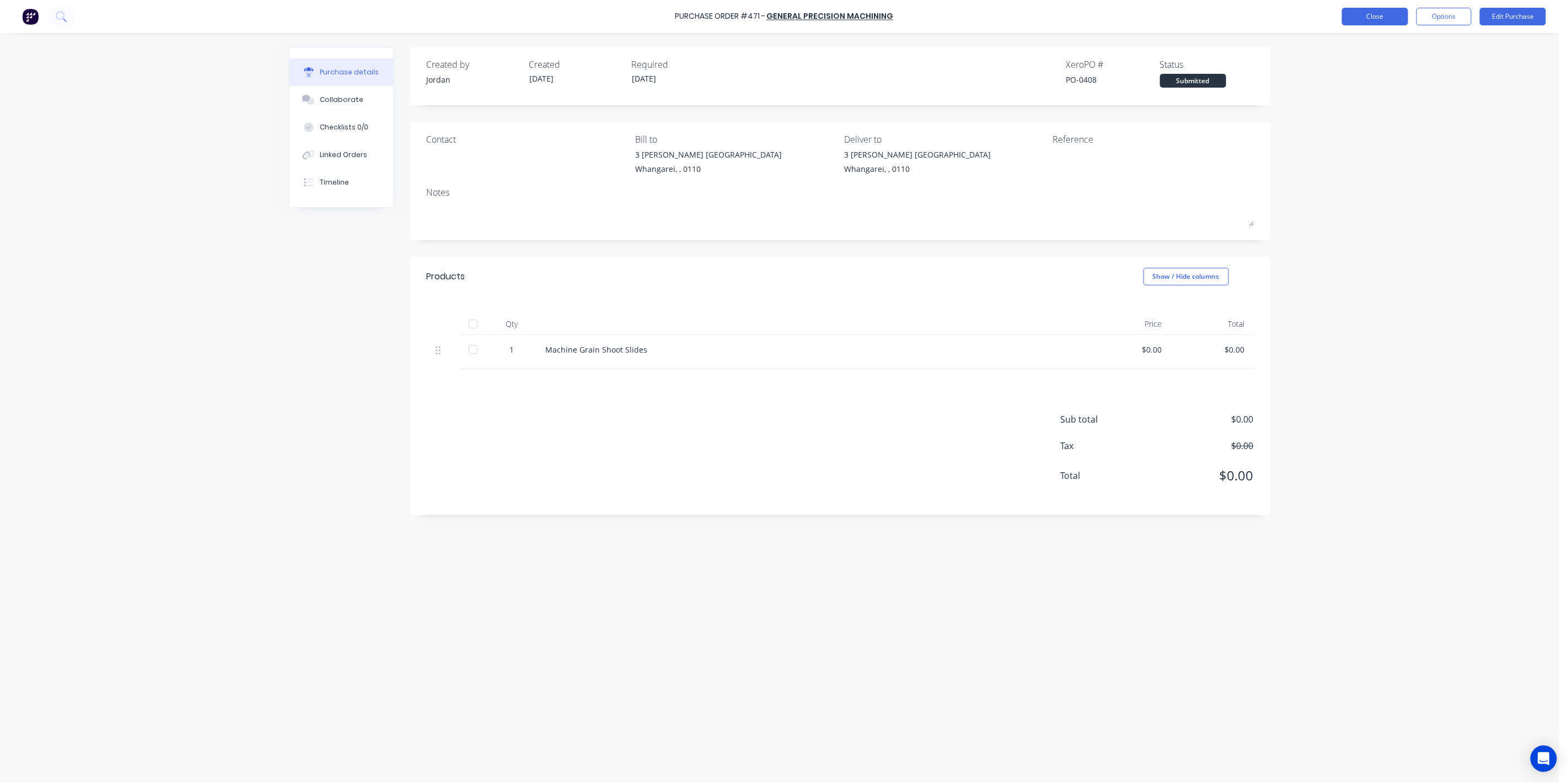
click at [1358, 18] on button "Close" at bounding box center [1374, 17] width 66 height 18
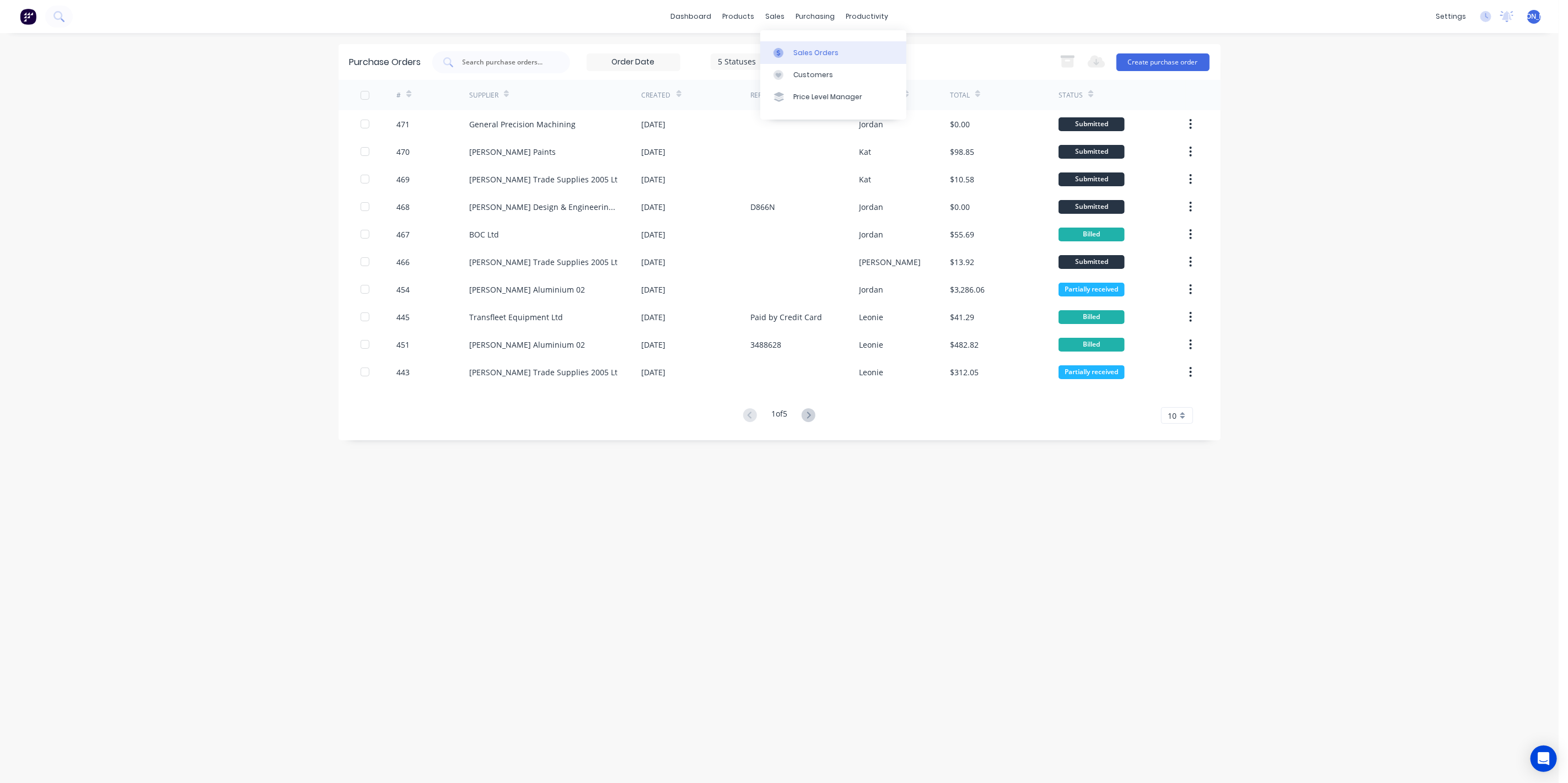
click at [803, 50] on div "Sales Orders" at bounding box center [816, 53] width 46 height 10
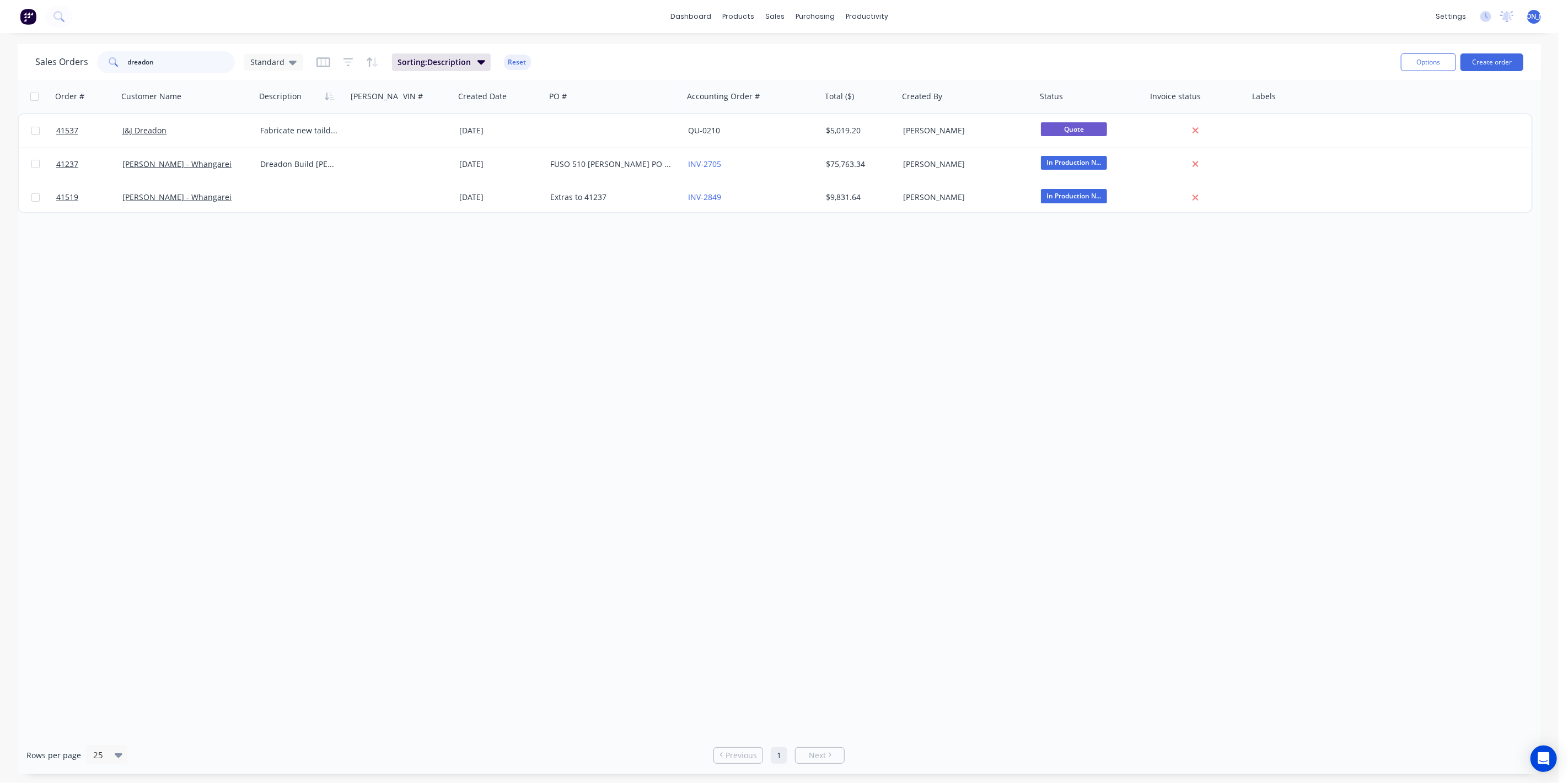
drag, startPoint x: 141, startPoint y: 62, endPoint x: 76, endPoint y: 56, distance: 65.3
click at [81, 63] on div "Sales Orders dreadon Standard" at bounding box center [169, 62] width 268 height 22
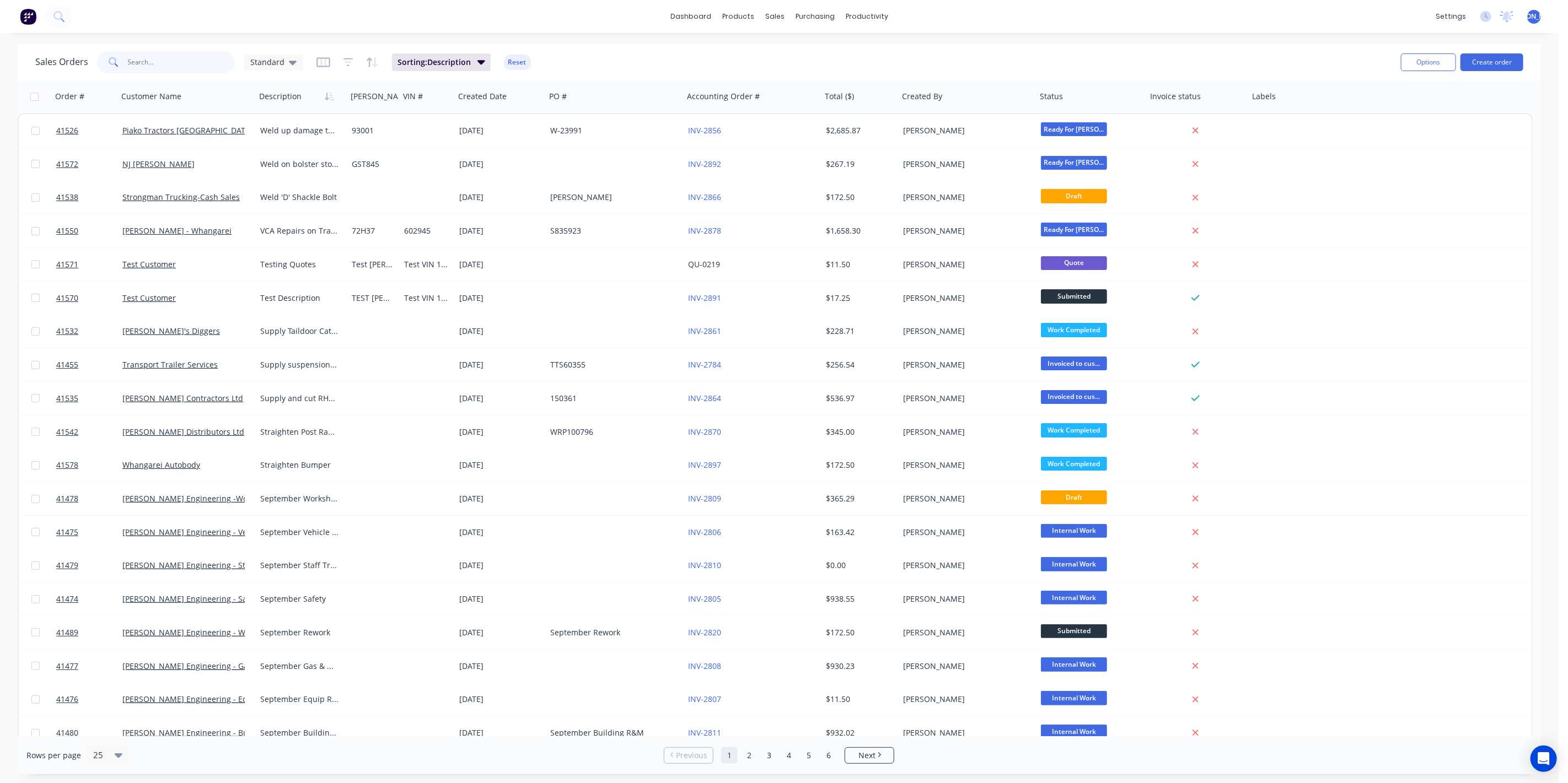
click at [149, 61] on input "text" at bounding box center [182, 62] width 107 height 22
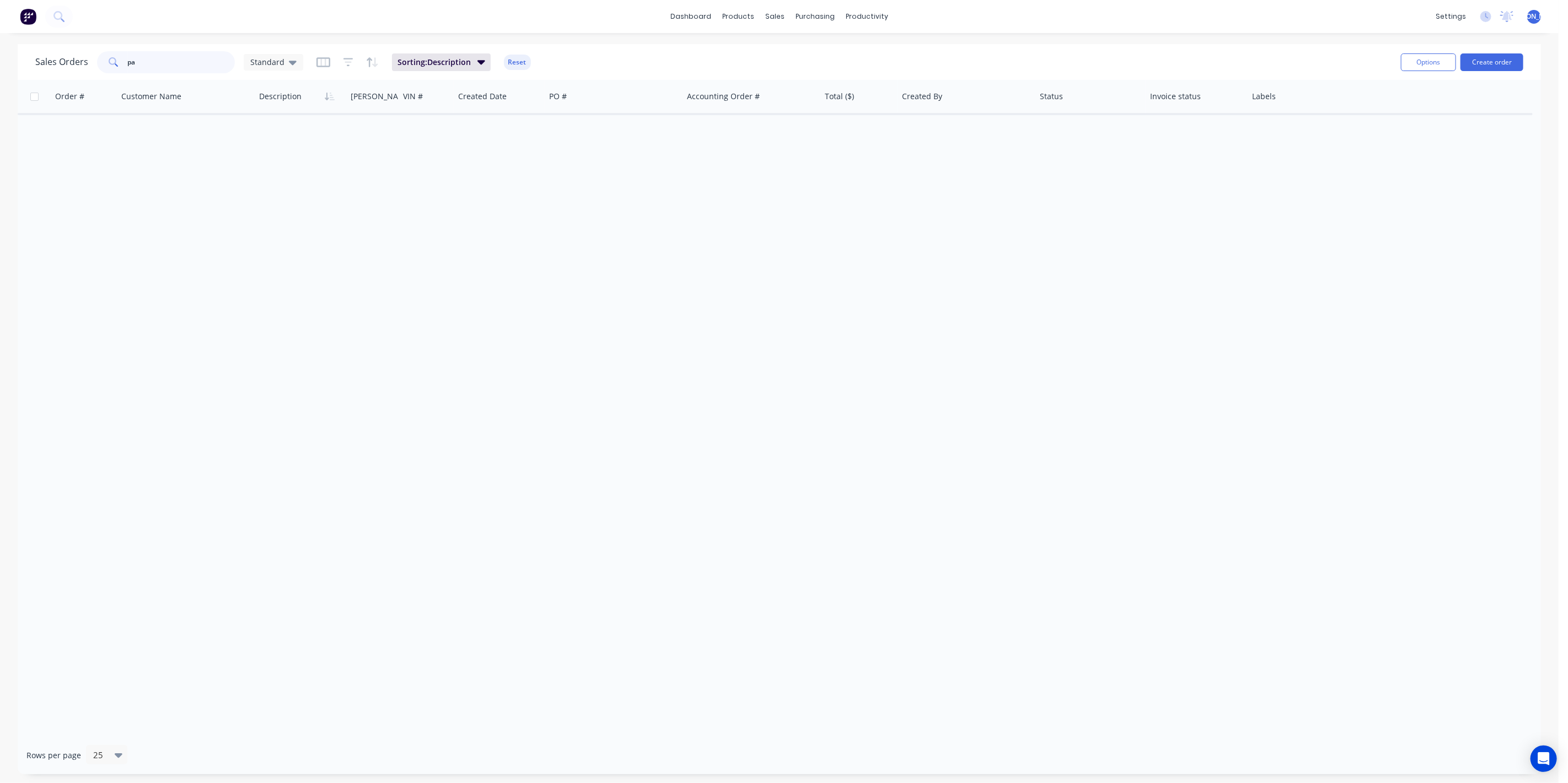
type input "p"
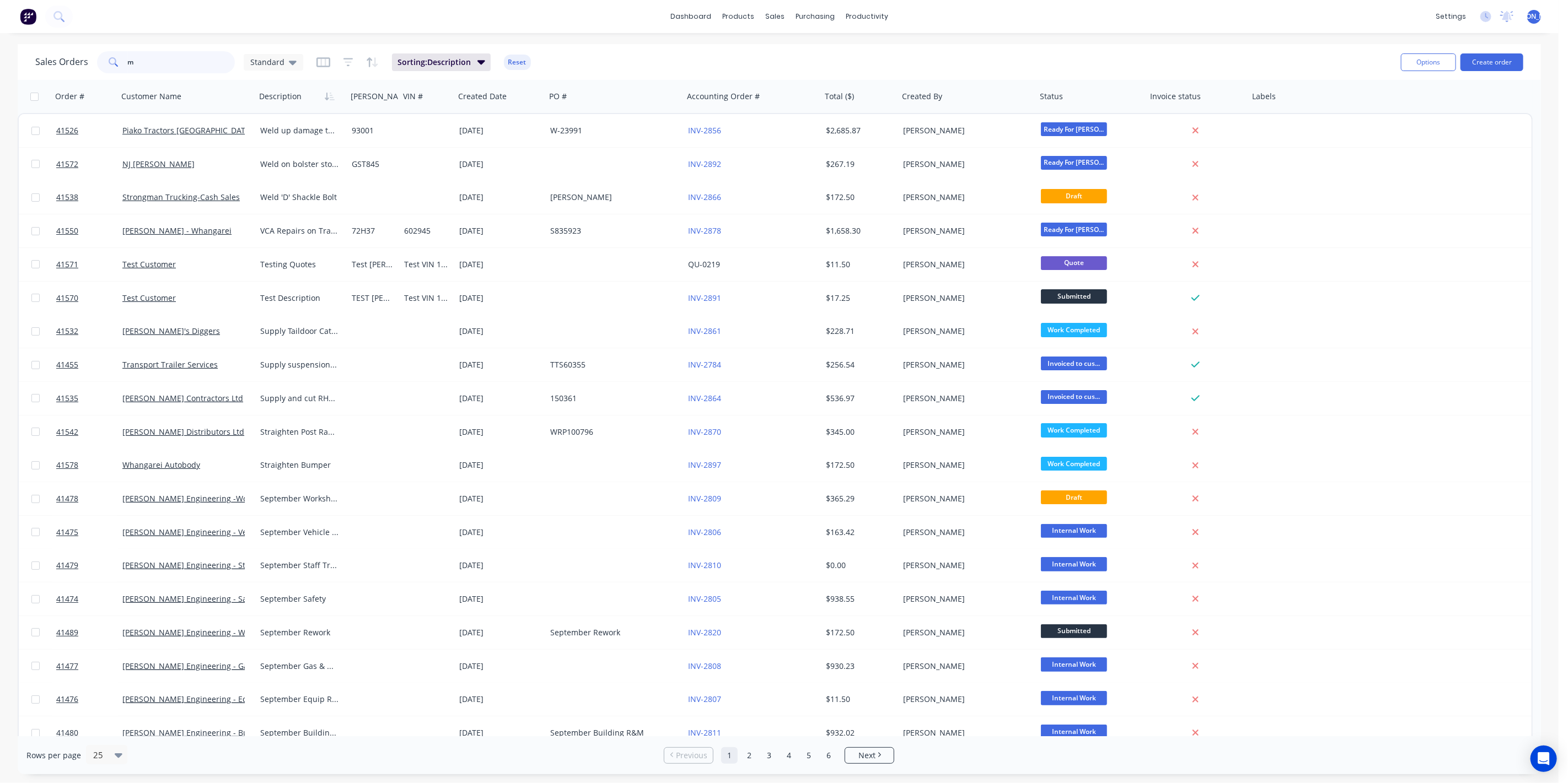
type input "m"
click at [1494, 63] on button "Create order" at bounding box center [1491, 62] width 63 height 18
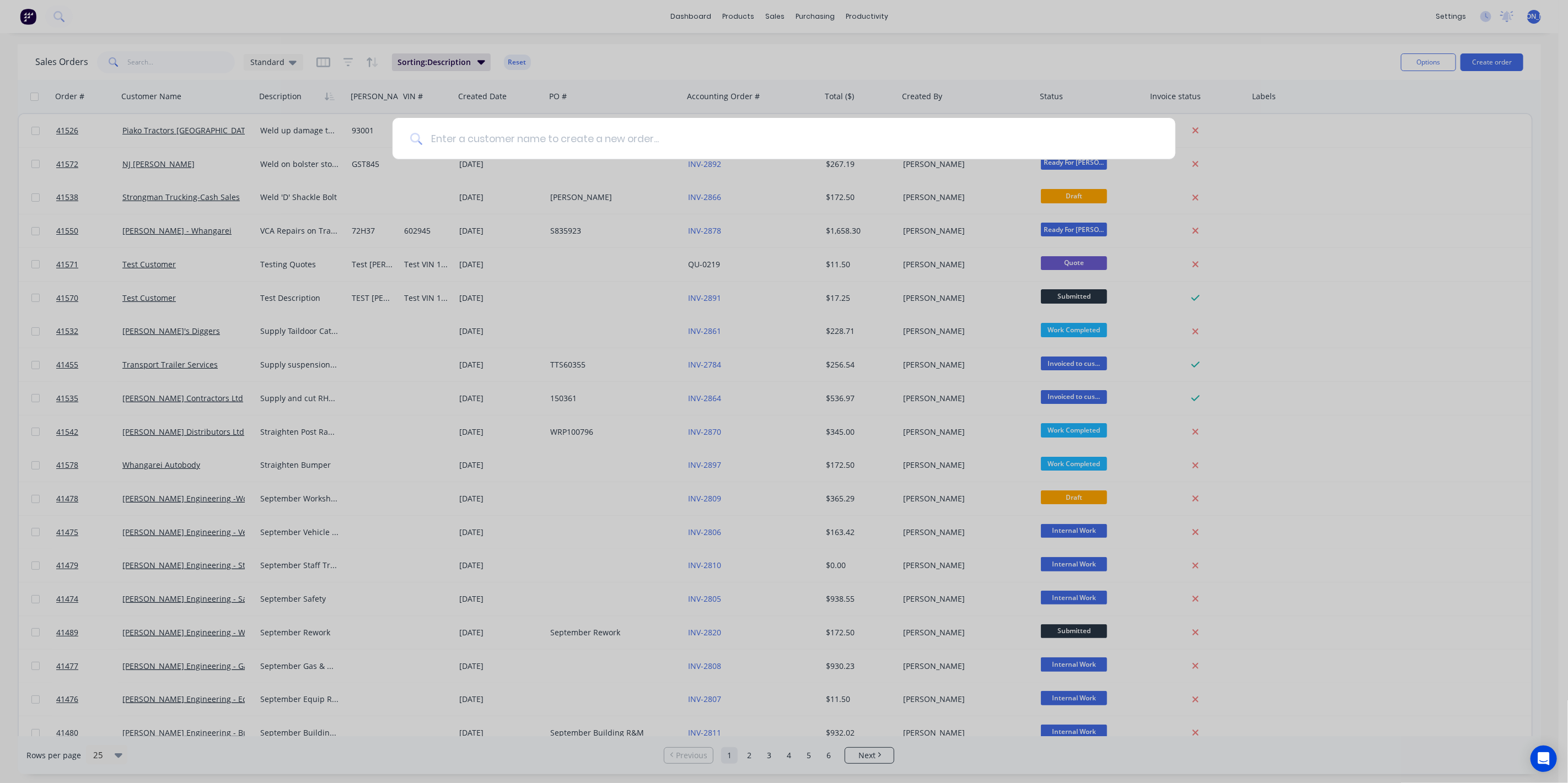
click at [554, 141] on input at bounding box center [790, 138] width 735 height 42
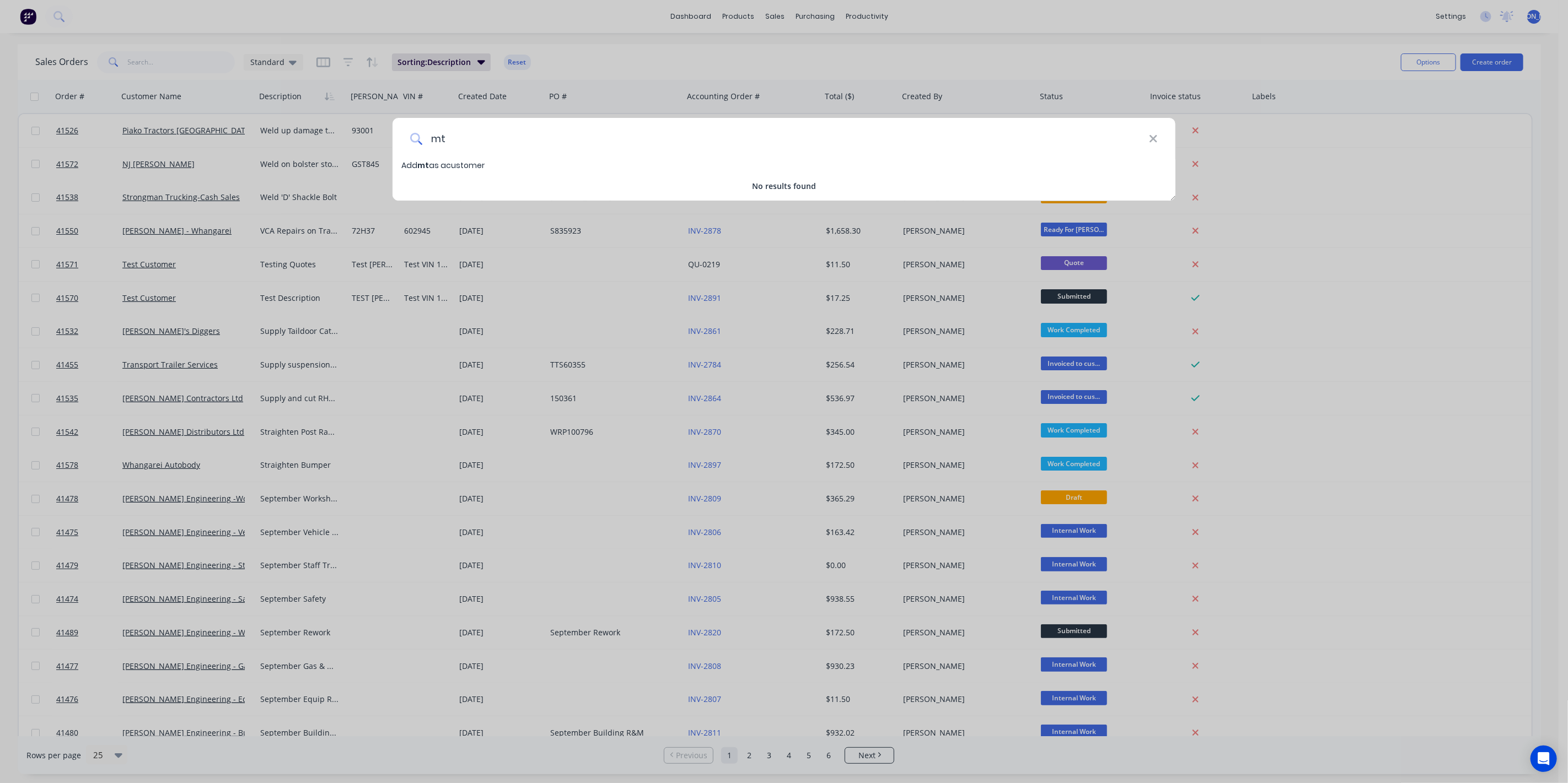
type input "m"
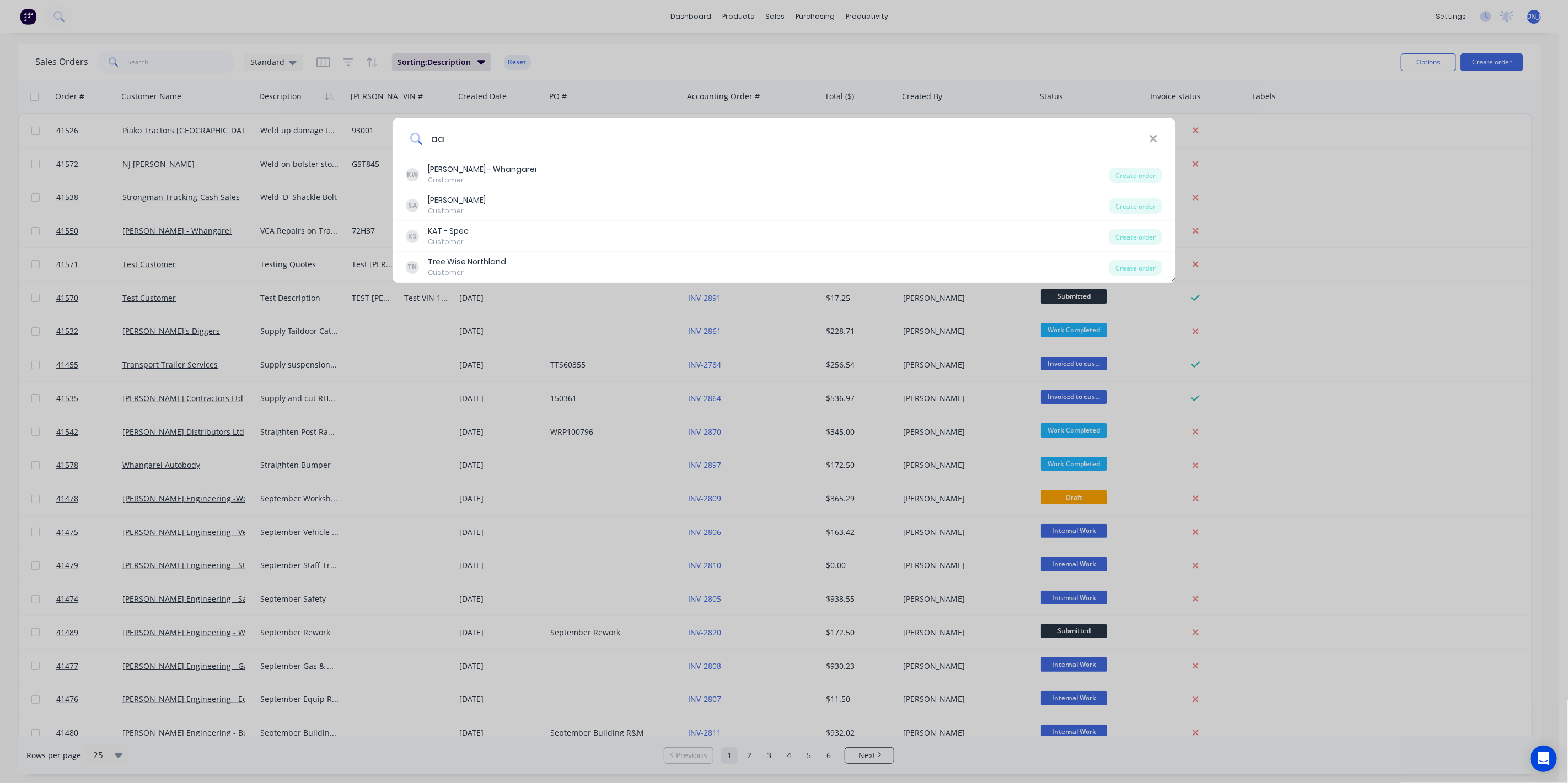
type input "a"
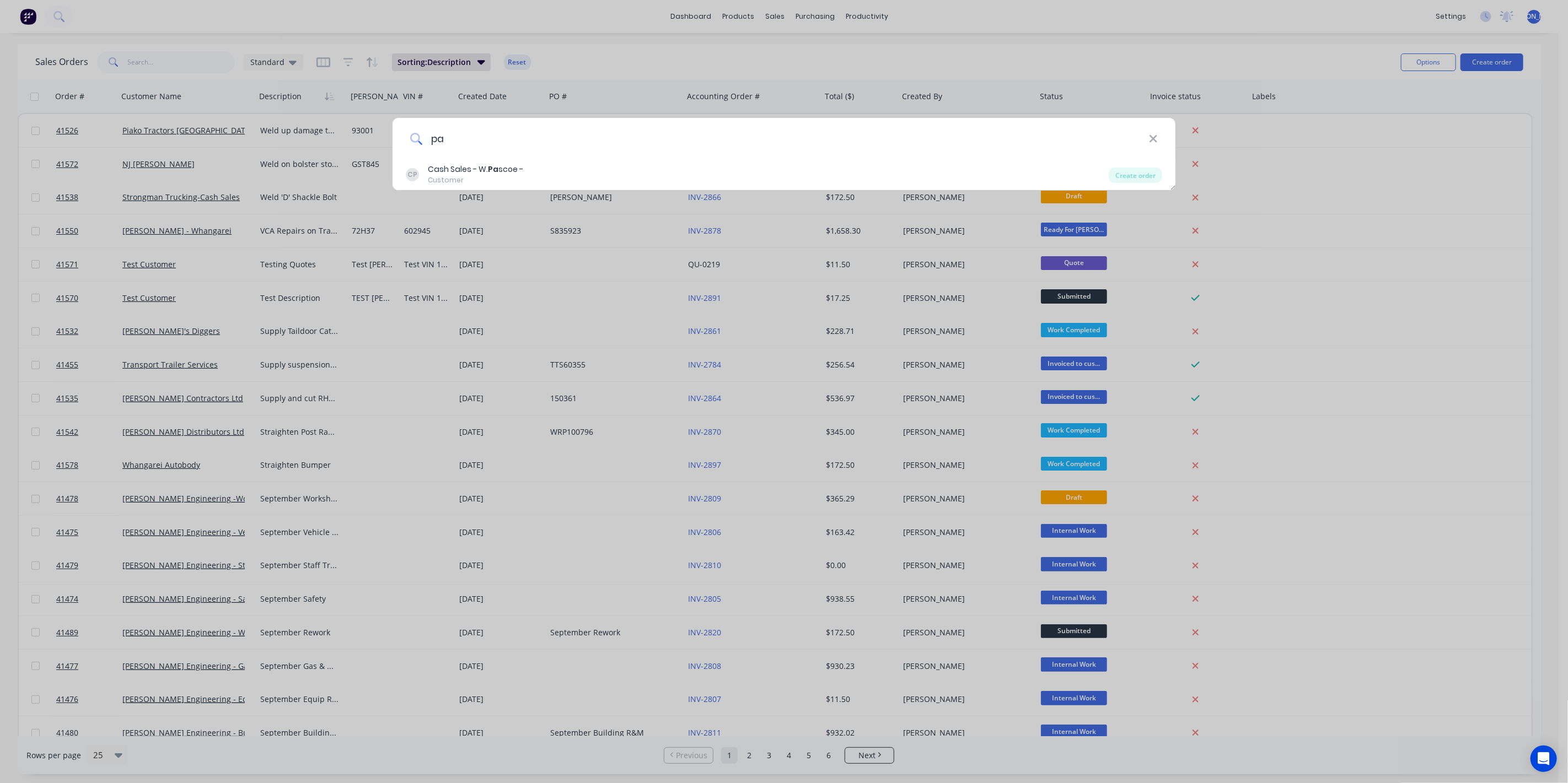
type input "p"
type input "m"
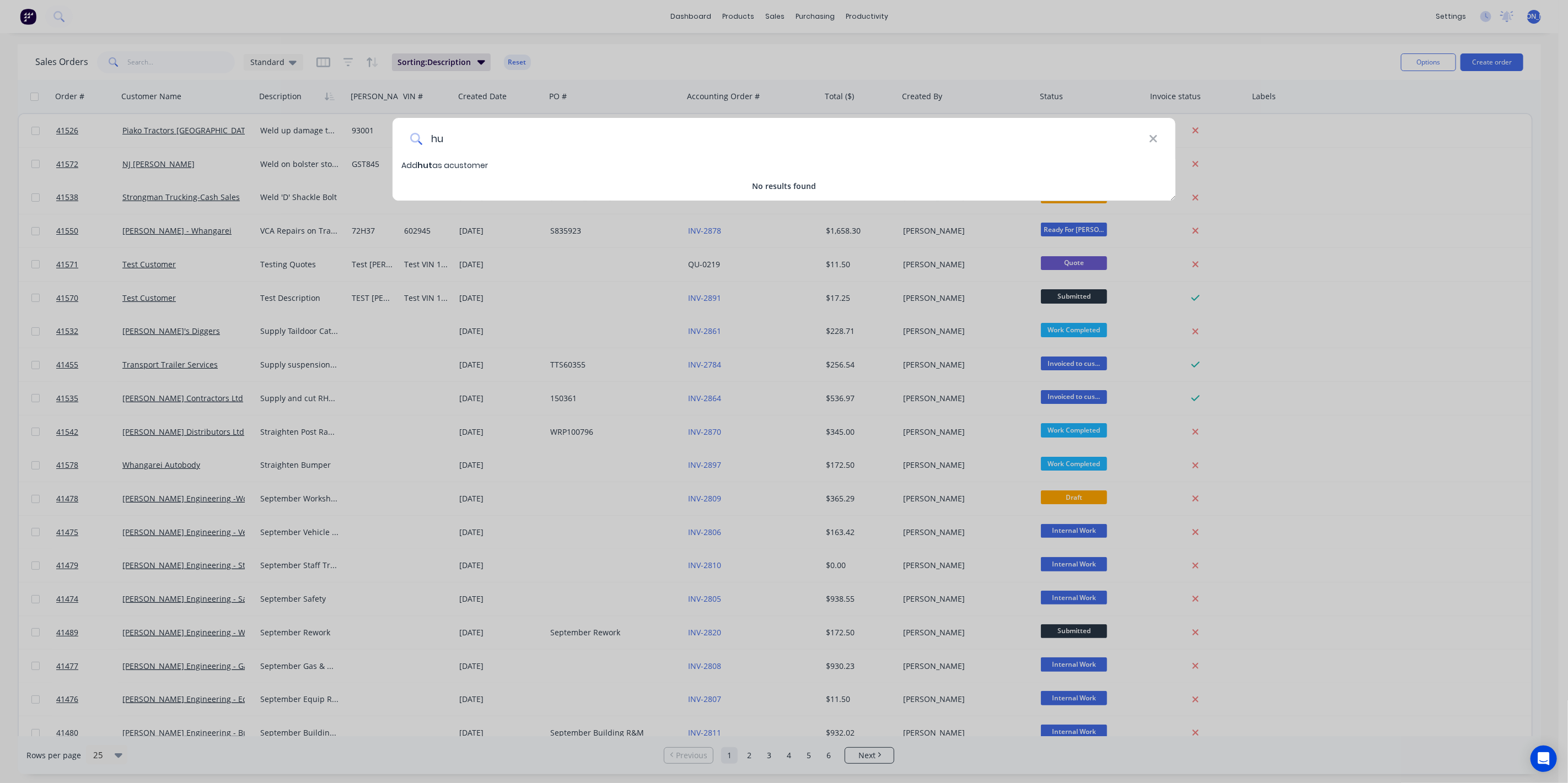
type input "h"
type input "[PERSON_NAME]"
click at [453, 162] on span "[PERSON_NAME]" at bounding box center [450, 166] width 66 height 11
select select "NZ"
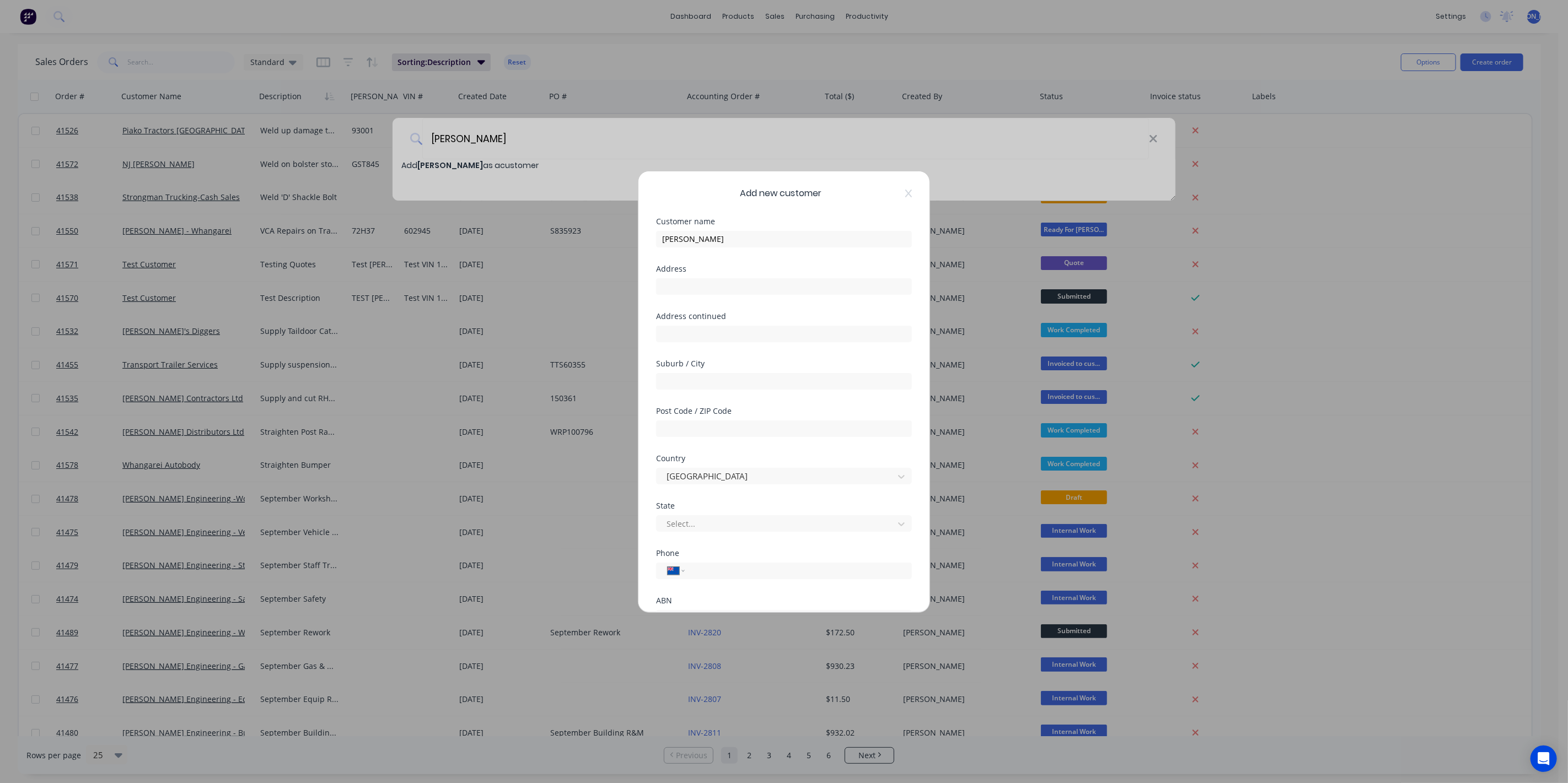
scroll to position [96, 0]
click at [660, 557] on div at bounding box center [661, 557] width 22 height 22
click at [742, 586] on button "Save" at bounding box center [750, 589] width 61 height 18
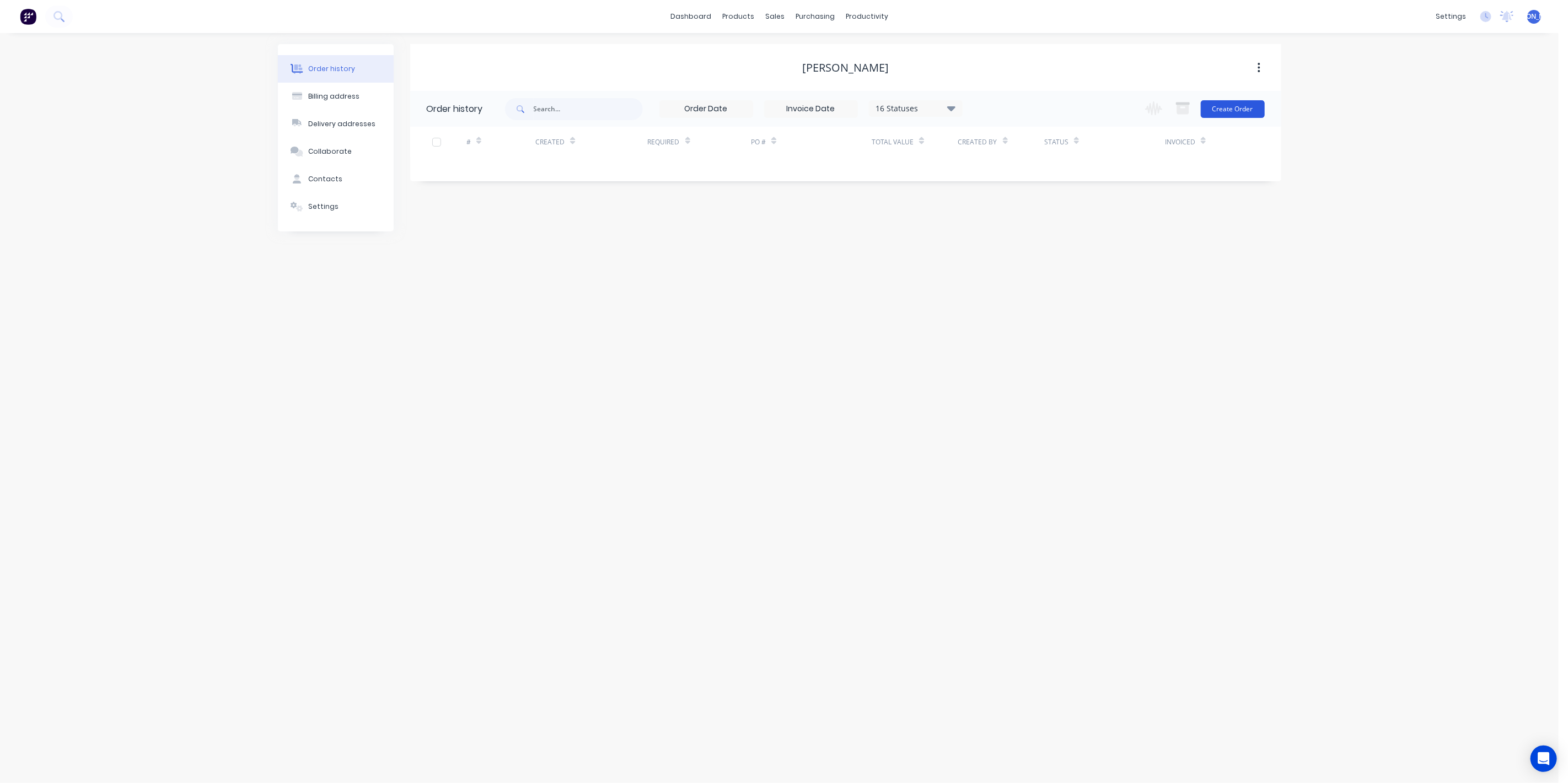
click at [1234, 106] on button "Create Order" at bounding box center [1233, 109] width 64 height 18
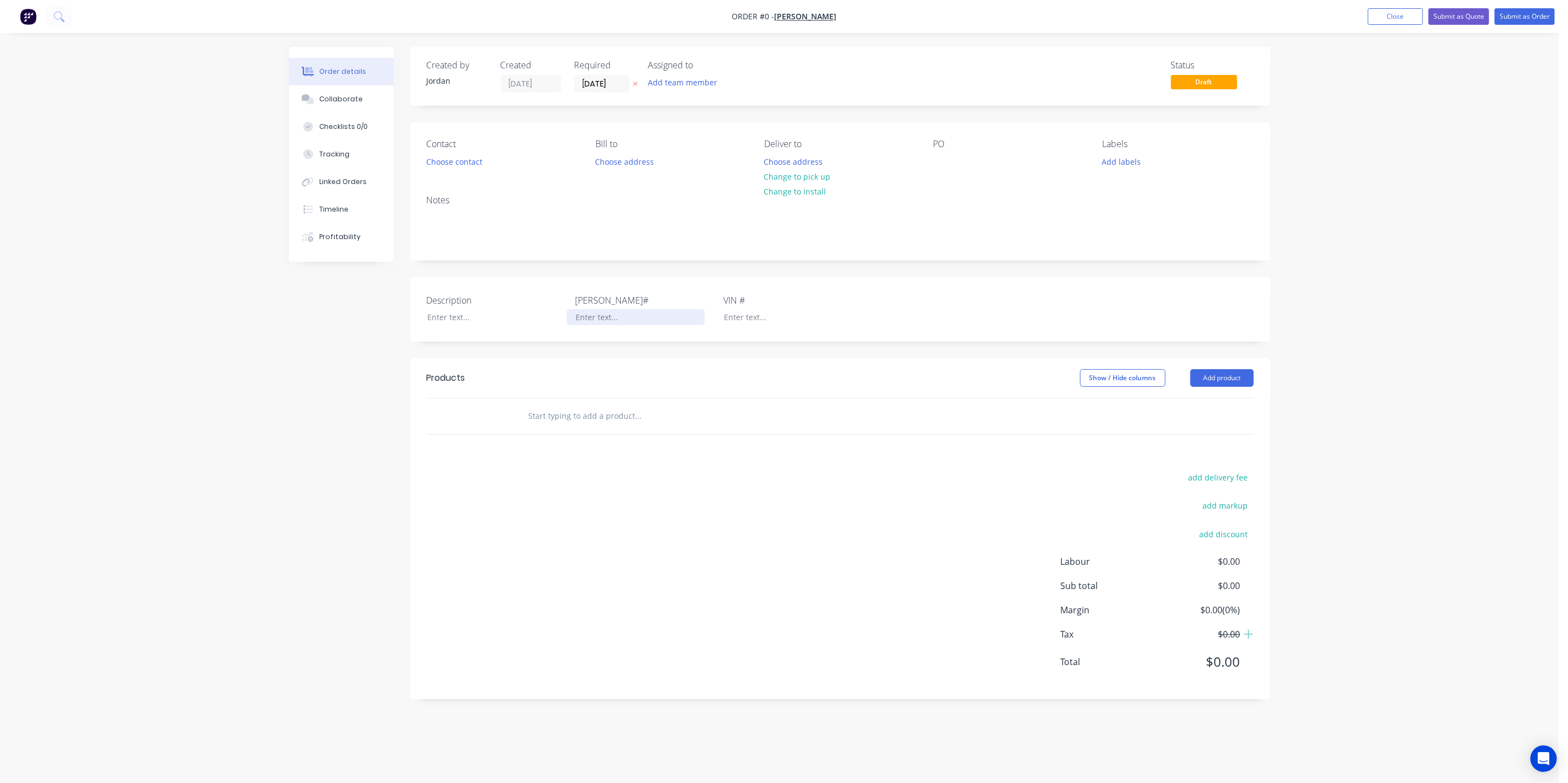
click at [586, 315] on div at bounding box center [635, 318] width 138 height 16
click at [566, 419] on div "Creating draft order... Loading... Order details Collaborate Checklists 0/0 Tra…" at bounding box center [779, 382] width 1003 height 669
click at [1236, 378] on button "Add product" at bounding box center [1222, 378] width 63 height 18
click at [337, 154] on div "Tracking" at bounding box center [334, 154] width 30 height 10
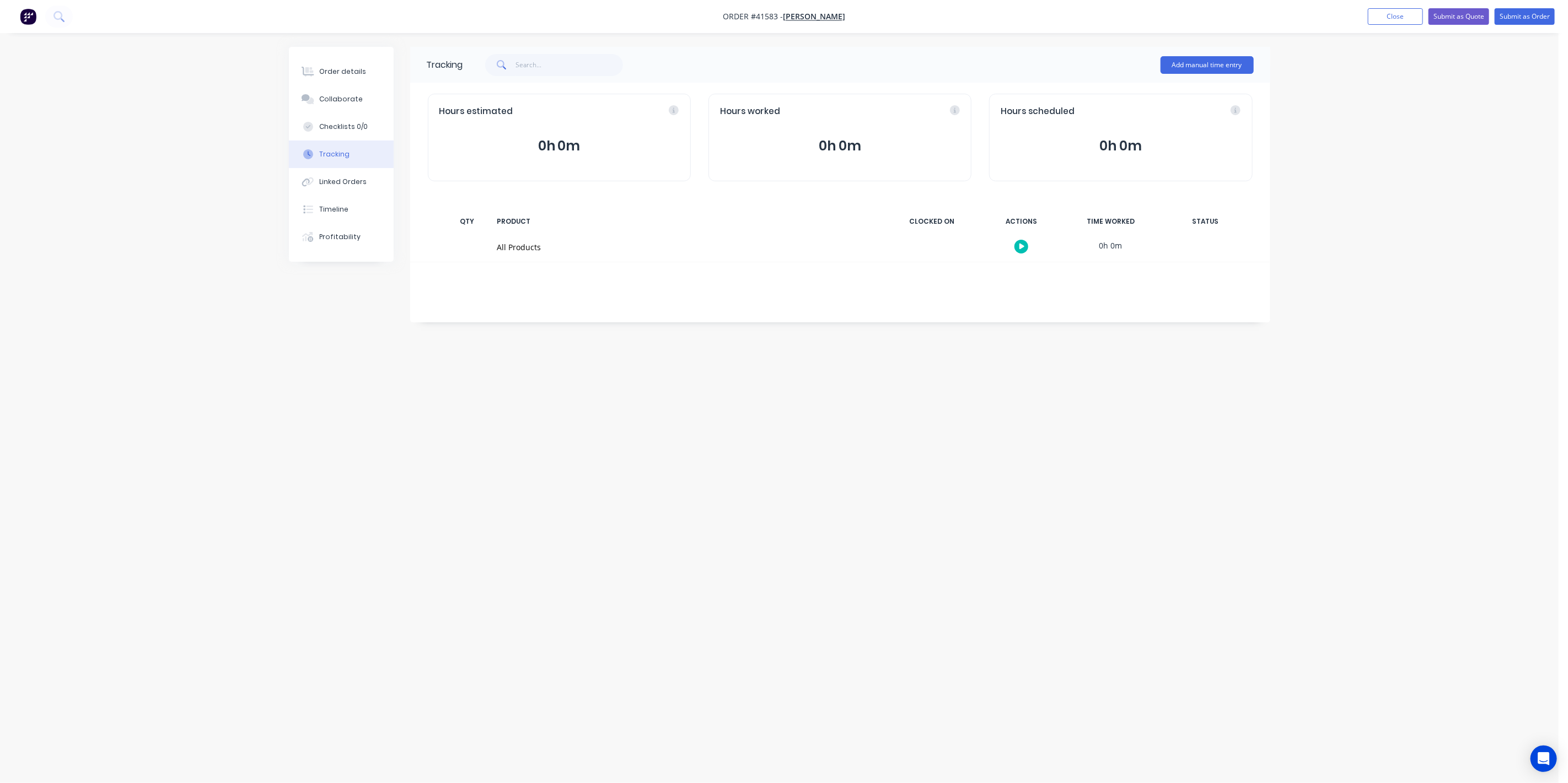
click at [1017, 244] on button "button" at bounding box center [1021, 246] width 14 height 14
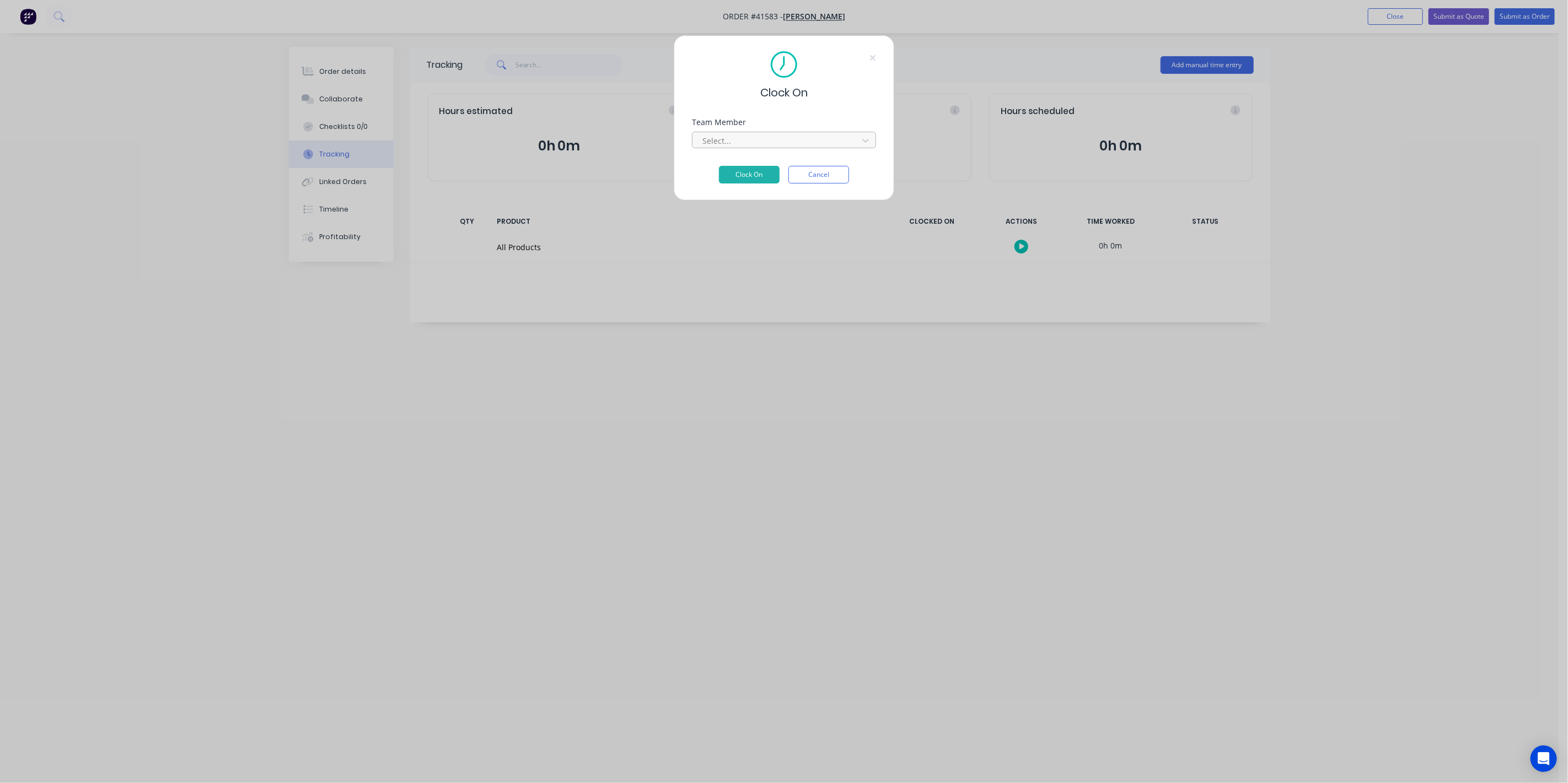
click at [837, 136] on div at bounding box center [776, 140] width 151 height 14
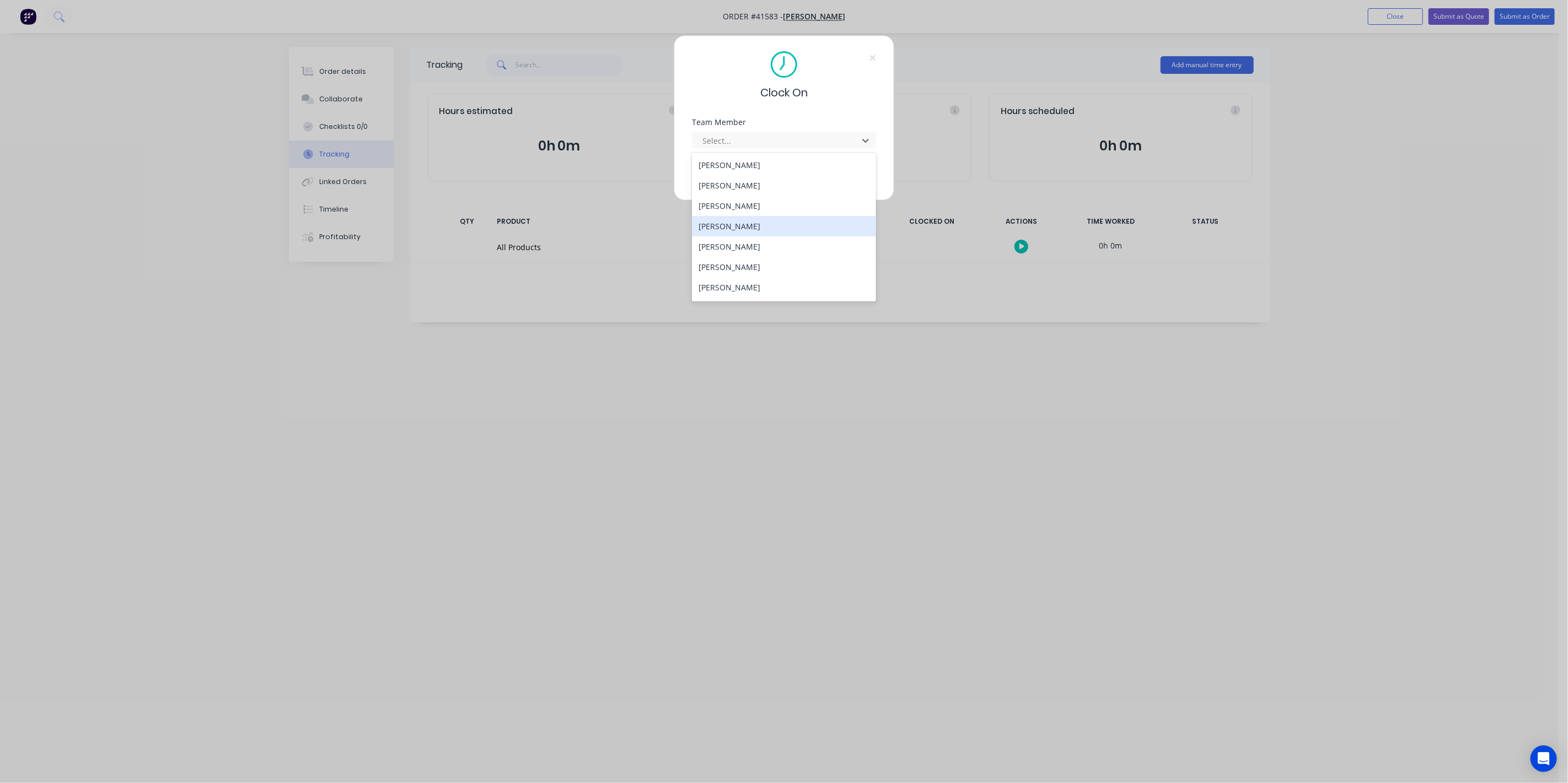
scroll to position [162, 0]
click at [733, 226] on div "[PERSON_NAME]" at bounding box center [784, 227] width 185 height 20
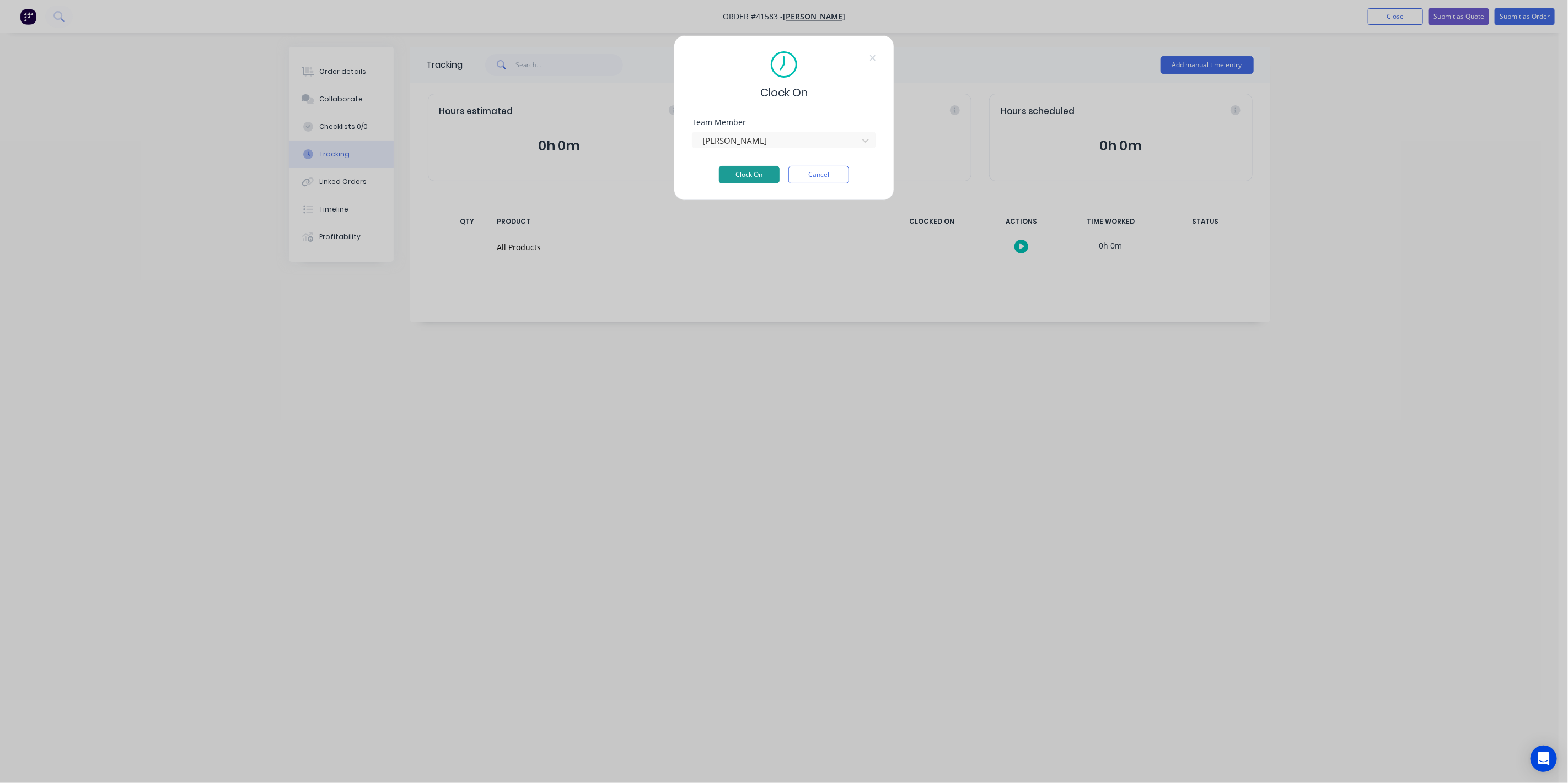
click at [745, 178] on button "Clock On" at bounding box center [750, 174] width 61 height 18
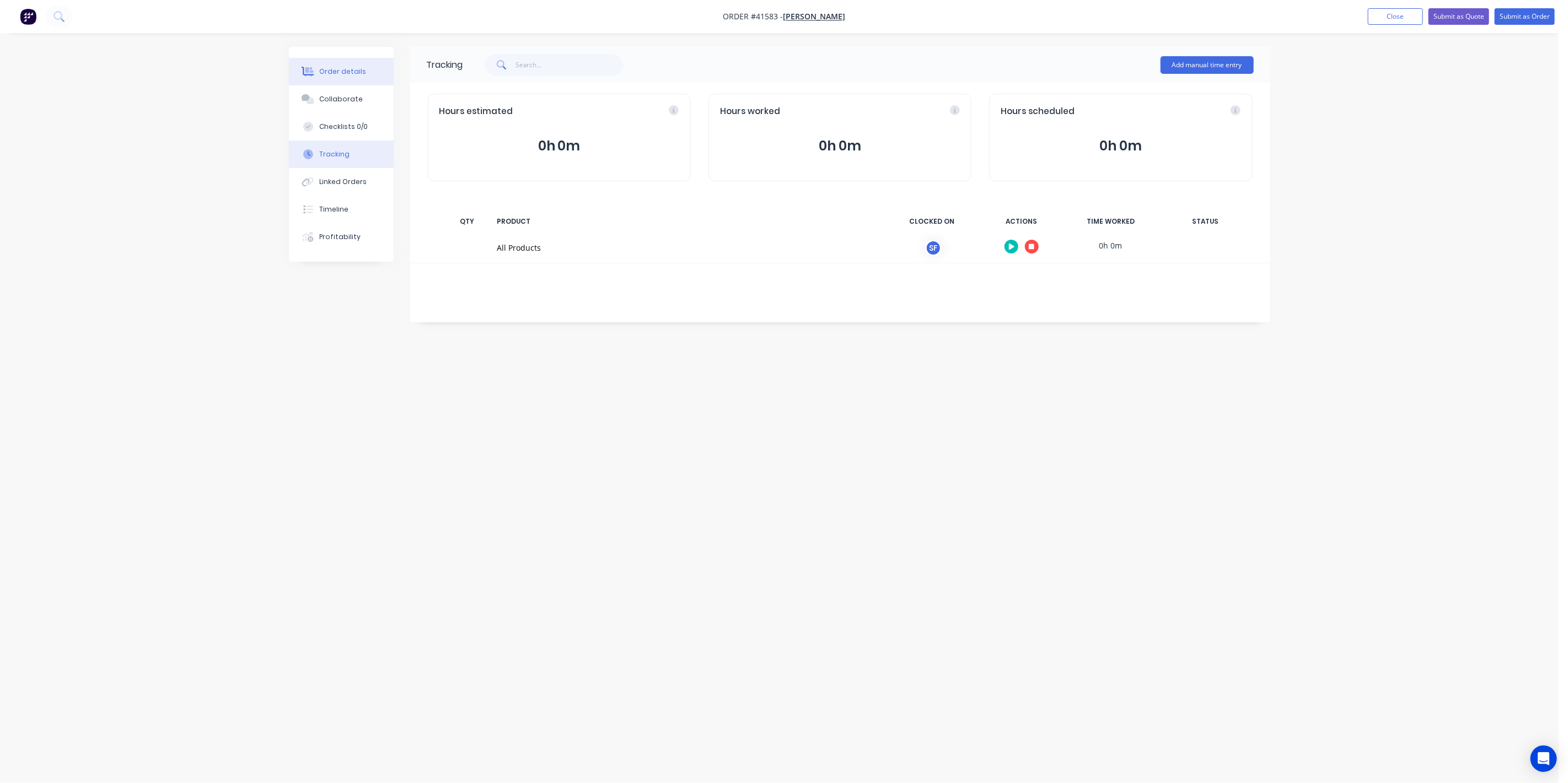
click at [335, 78] on button "Order details" at bounding box center [341, 71] width 105 height 27
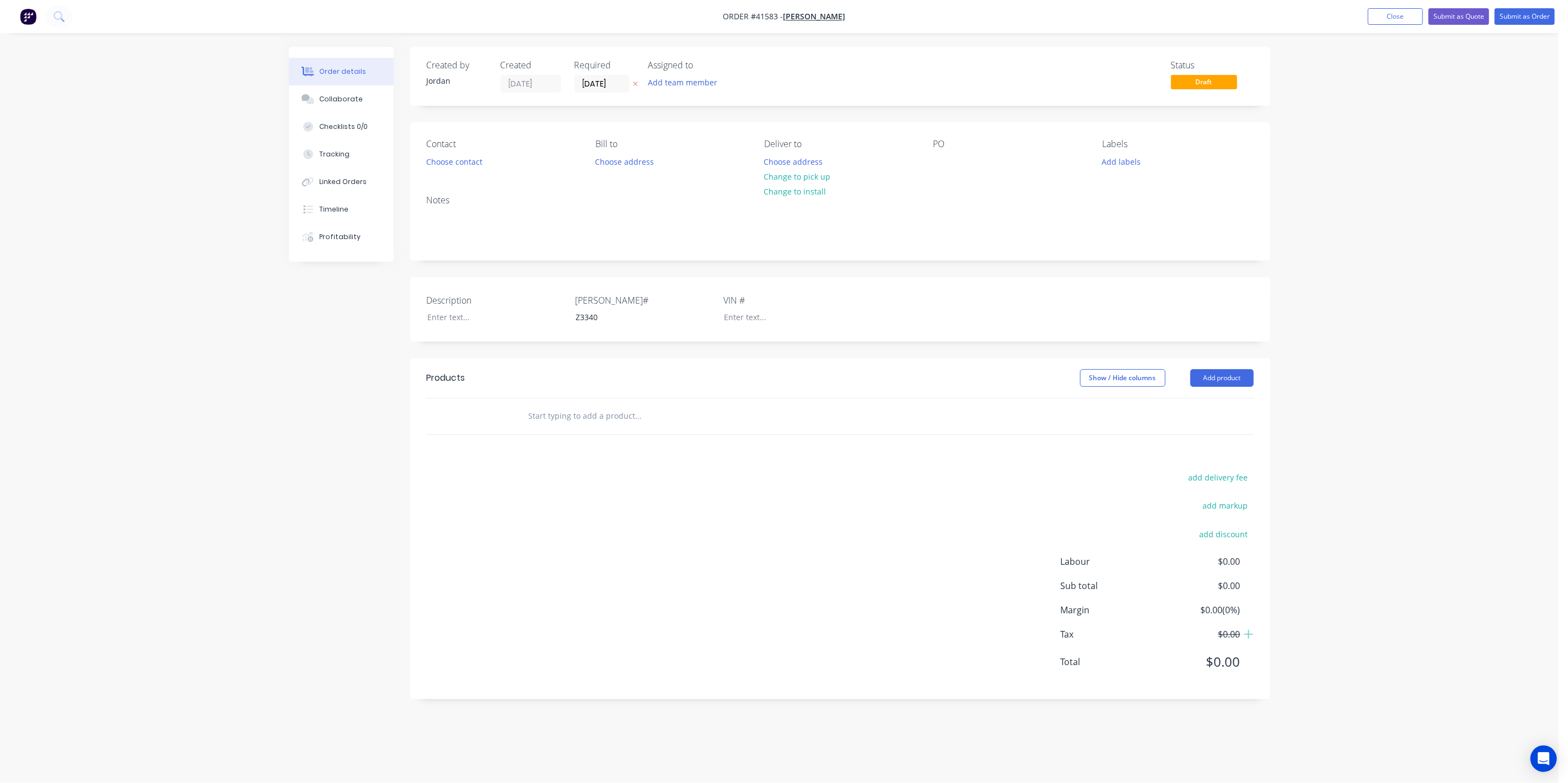
drag, startPoint x: 609, startPoint y: 416, endPoint x: 1164, endPoint y: 405, distance: 555.1
click at [610, 415] on input "text" at bounding box center [638, 416] width 221 height 22
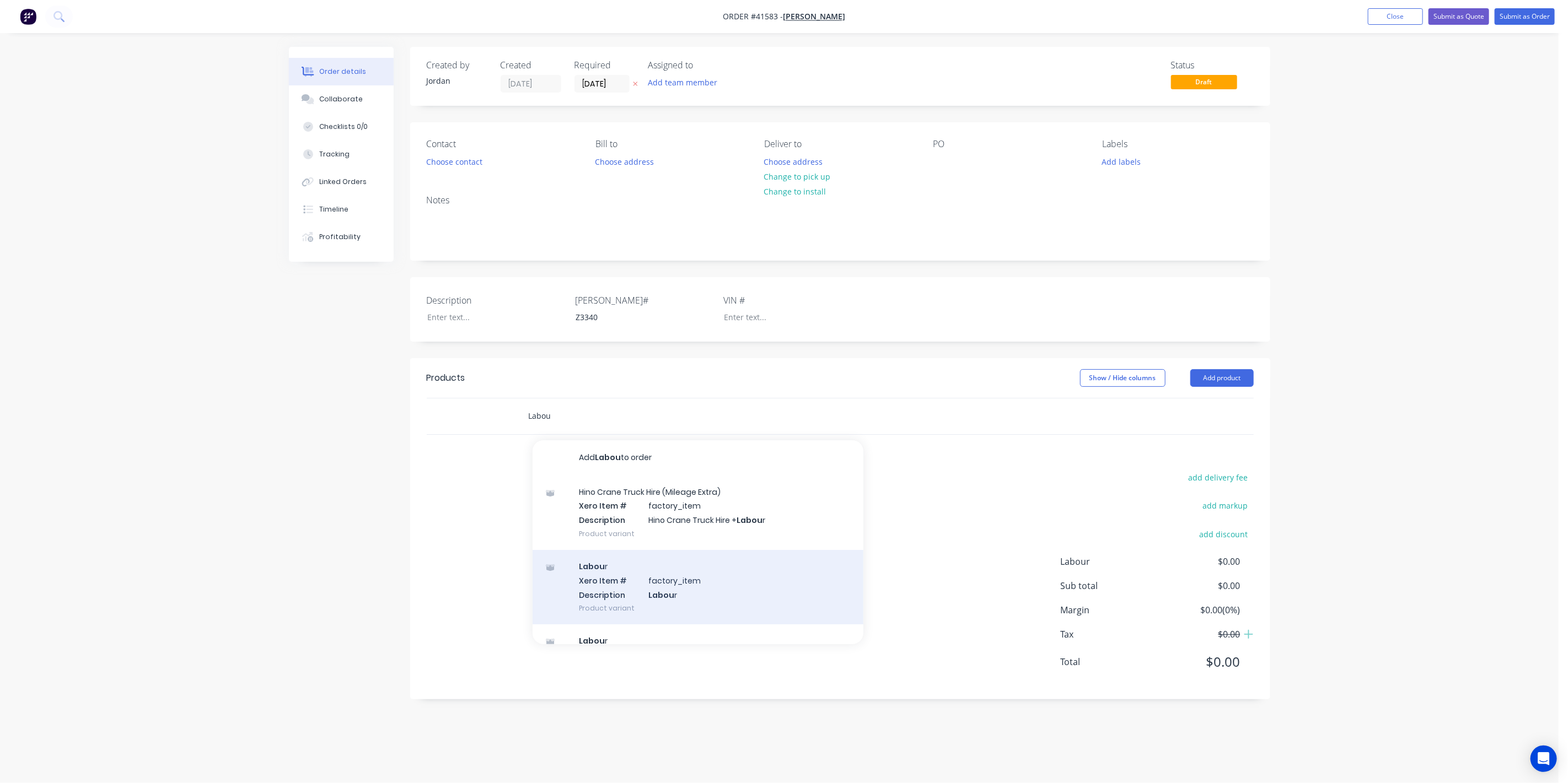
type input "Labou"
click at [724, 583] on div "Labou r Xero Item # factory_item Description Labou r Product variant" at bounding box center [698, 587] width 330 height 74
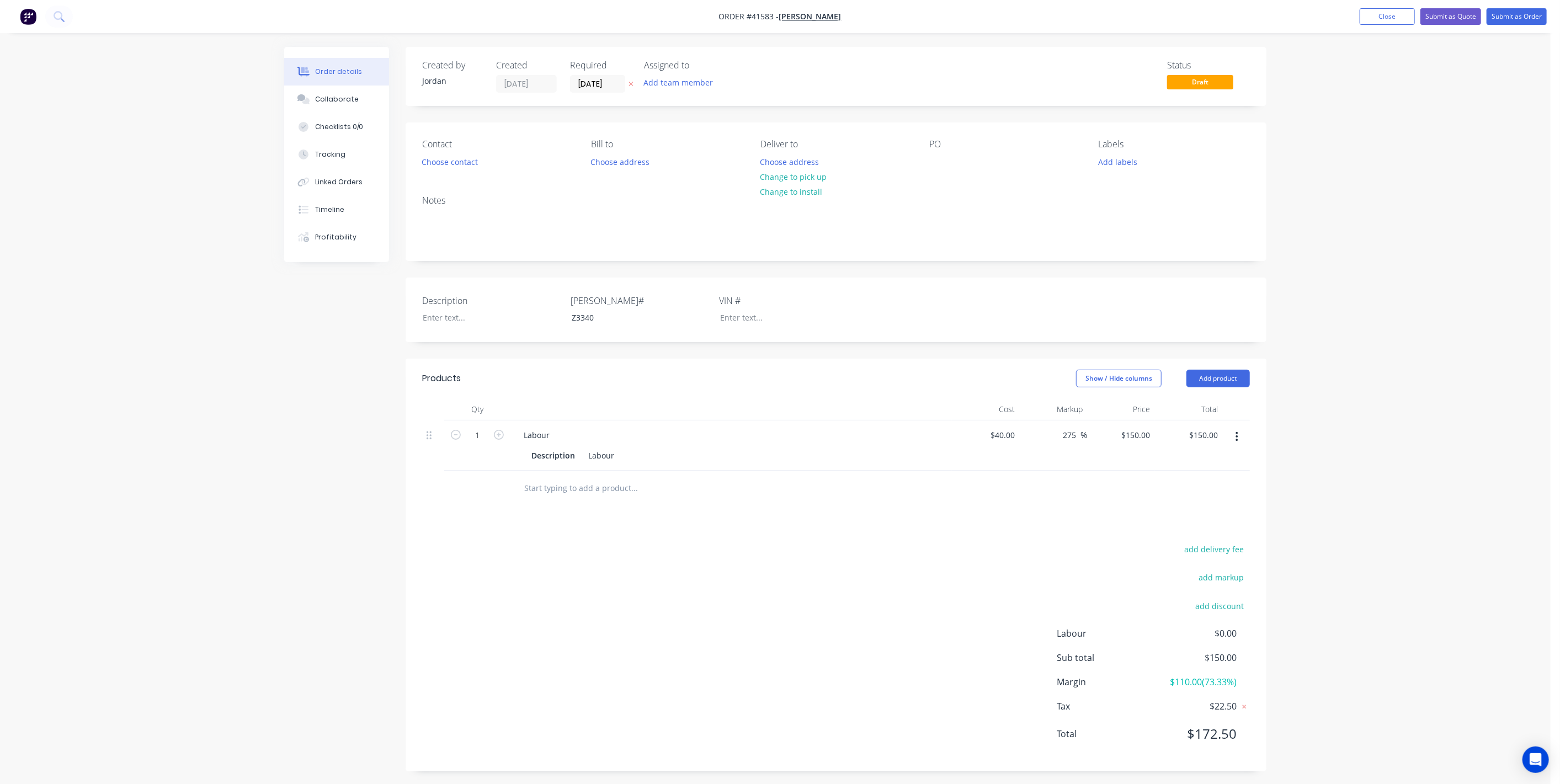
click at [722, 510] on div "Products Show / Hide columns Add product Qty Cost Markup Price Total 1 Labour D…" at bounding box center [835, 565] width 861 height 412
click at [1517, 15] on button "Submit as Order" at bounding box center [1516, 16] width 60 height 17
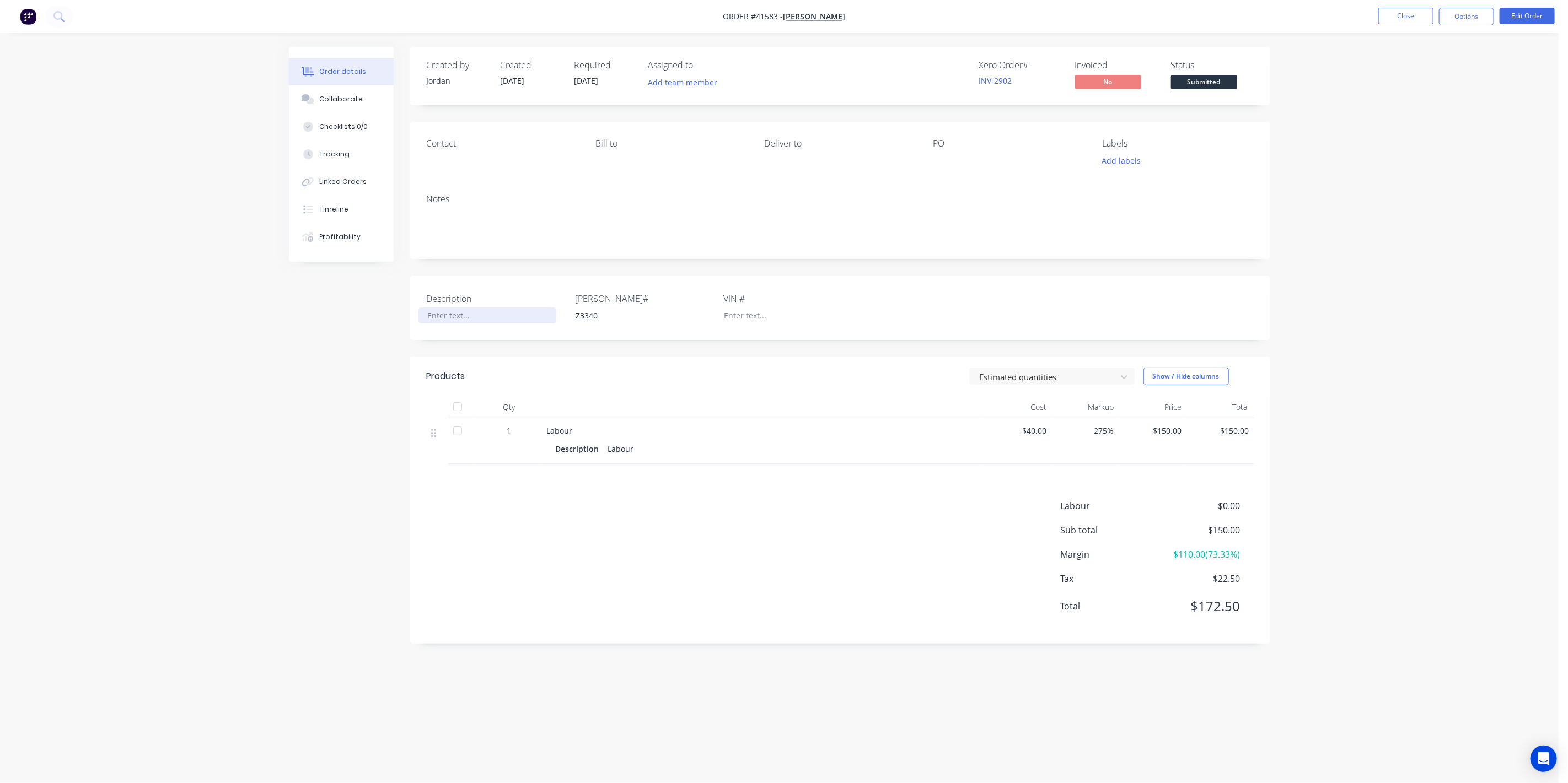
click at [444, 313] on div at bounding box center [487, 315] width 138 height 16
click at [543, 316] on div "Repairs to hanger spreader bars and" at bounding box center [487, 326] width 138 height 39
click at [451, 324] on div "Repairs to hanger spreader bar and" at bounding box center [487, 321] width 138 height 27
click at [301, 372] on div "Created by [PERSON_NAME] Created [DATE] Required [DATE] Assigned to Add team me…" at bounding box center [779, 371] width 981 height 648
drag, startPoint x: 206, startPoint y: 391, endPoint x: 361, endPoint y: 308, distance: 175.8
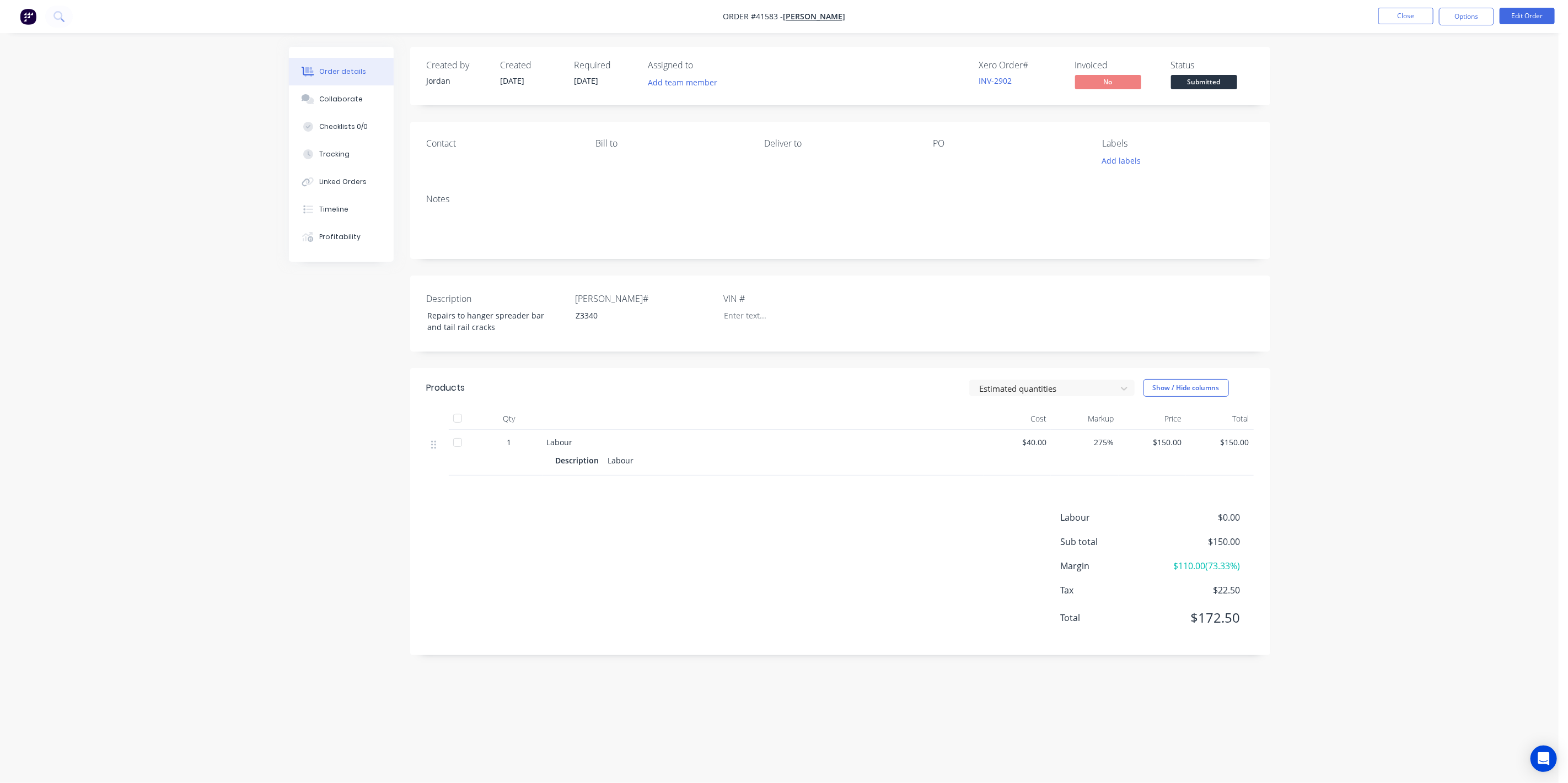
click at [206, 388] on div "Order details Collaborate Checklists 0/0 Tracking Linked Orders Timeline Profit…" at bounding box center [779, 391] width 1558 height 783
